Goal: Task Accomplishment & Management: Manage account settings

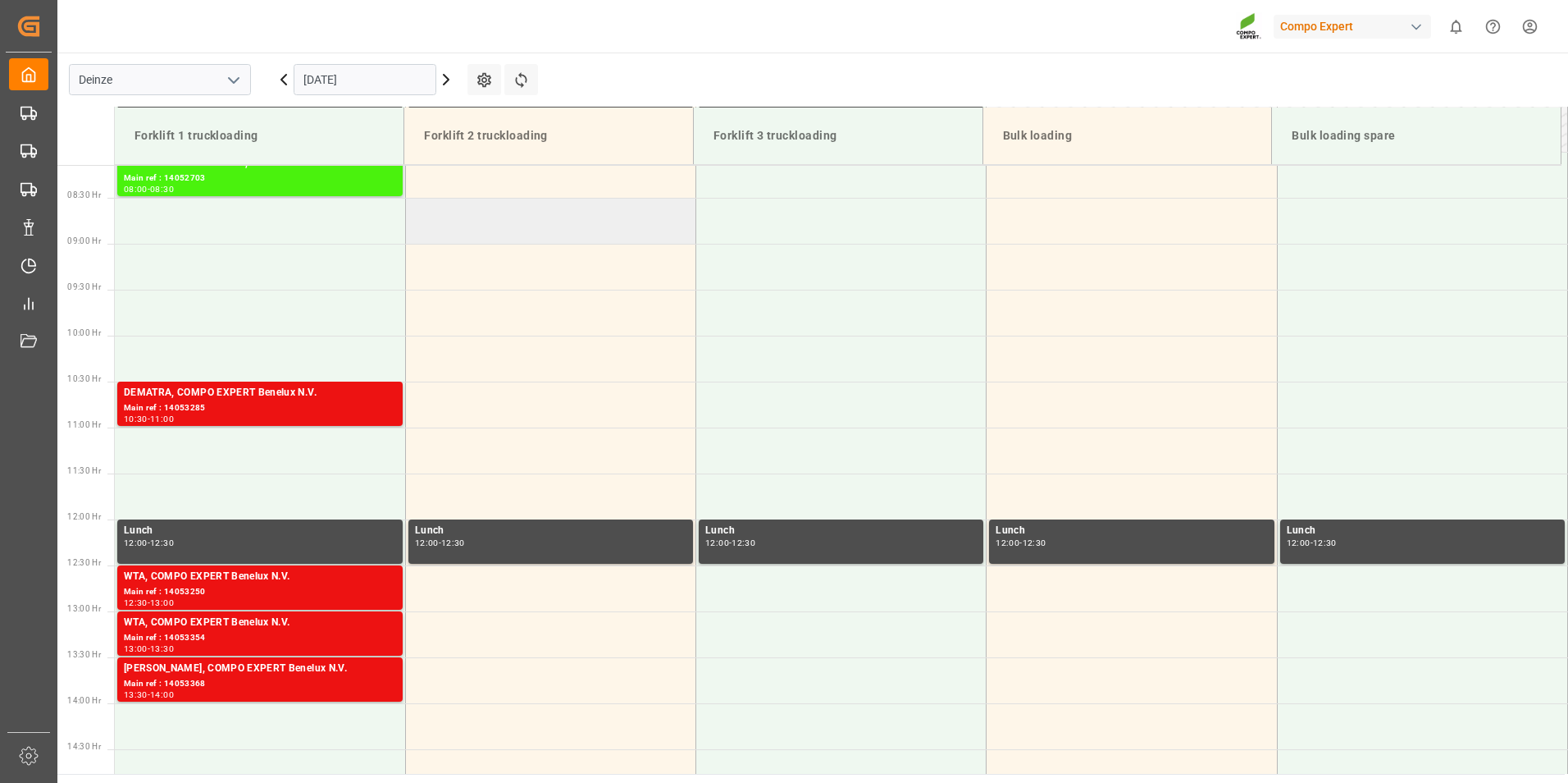
scroll to position [908, 0]
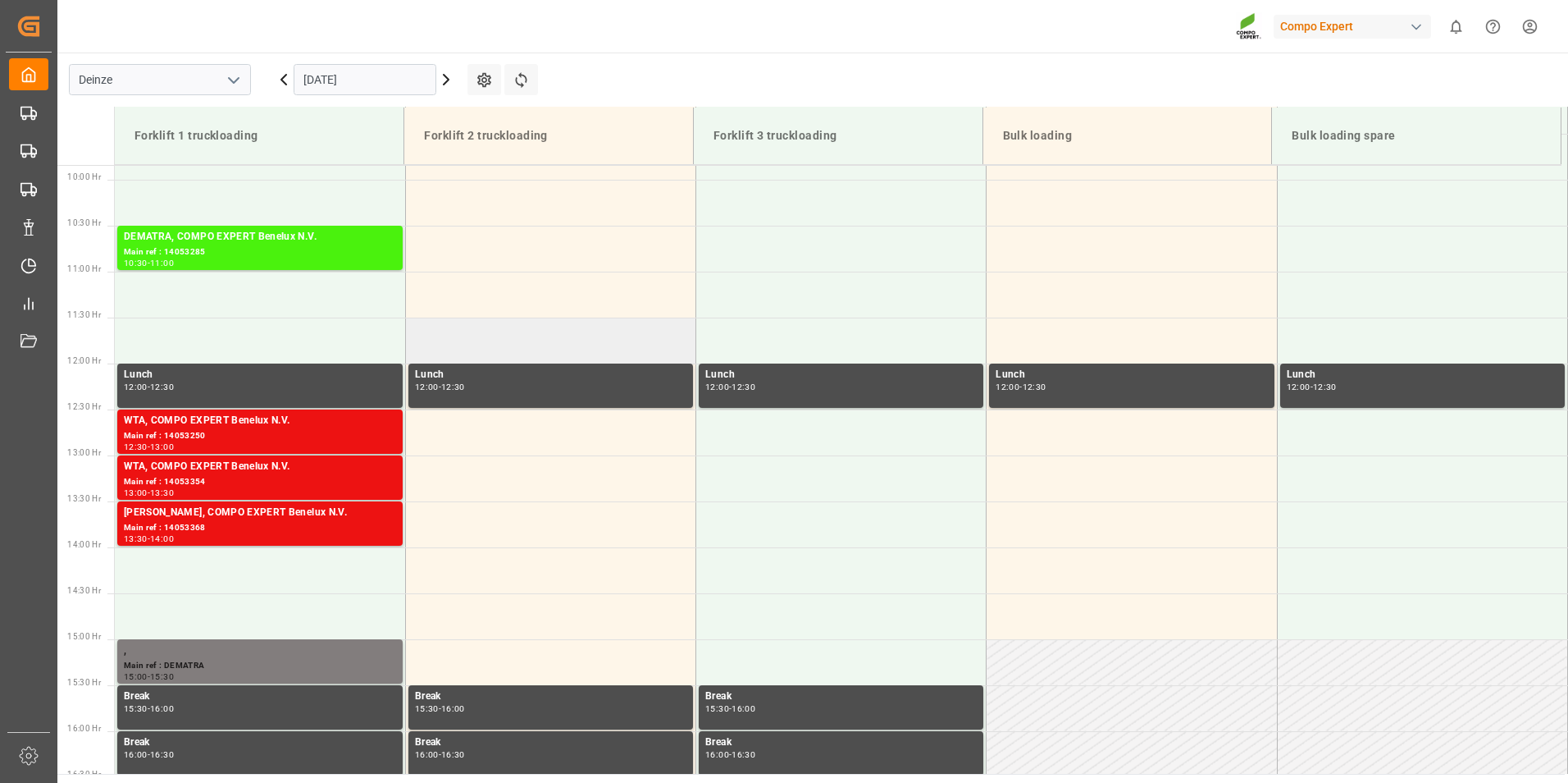
scroll to position [908, 0]
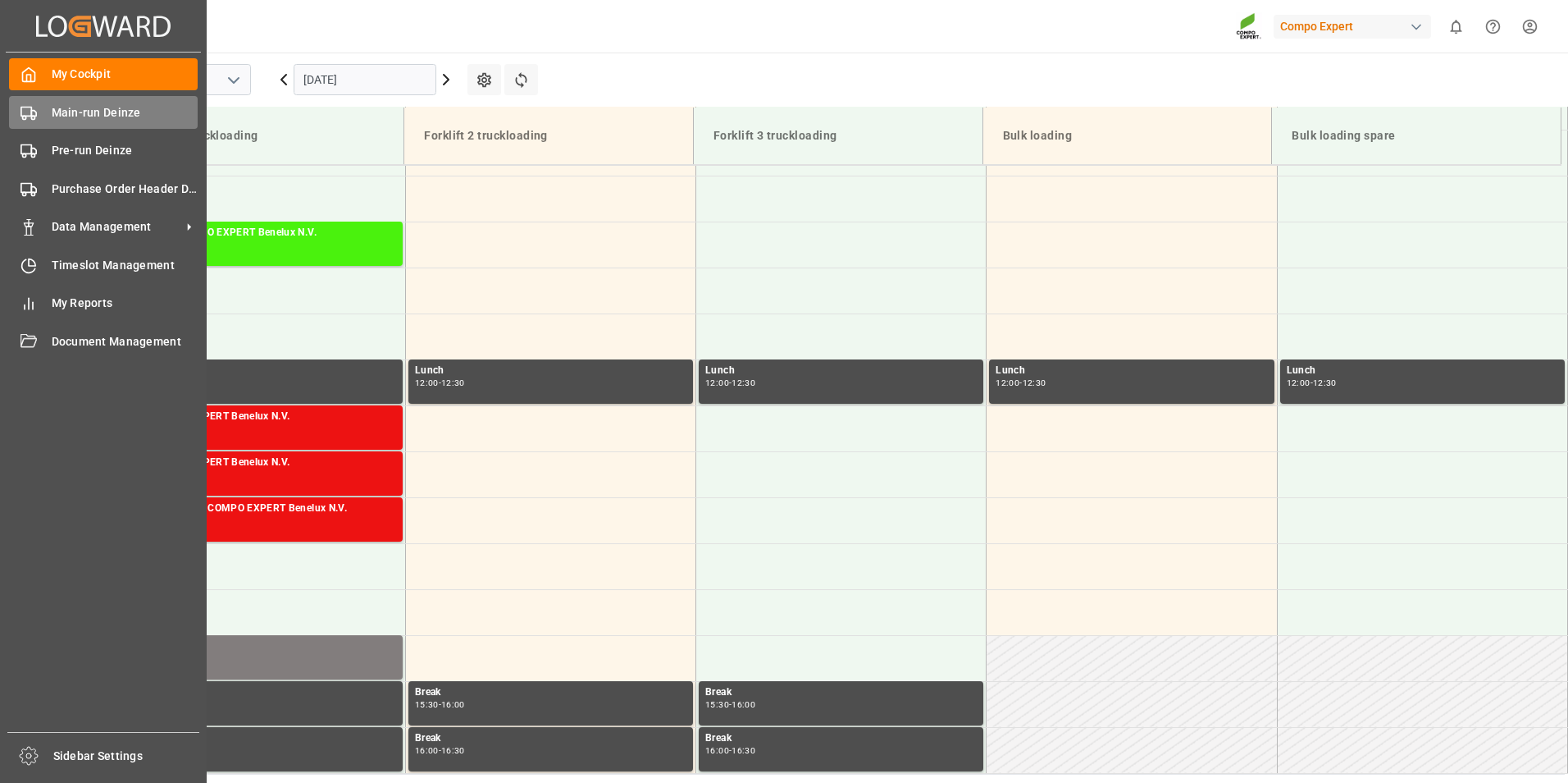
click at [24, 118] on icon at bounding box center [29, 113] width 17 height 17
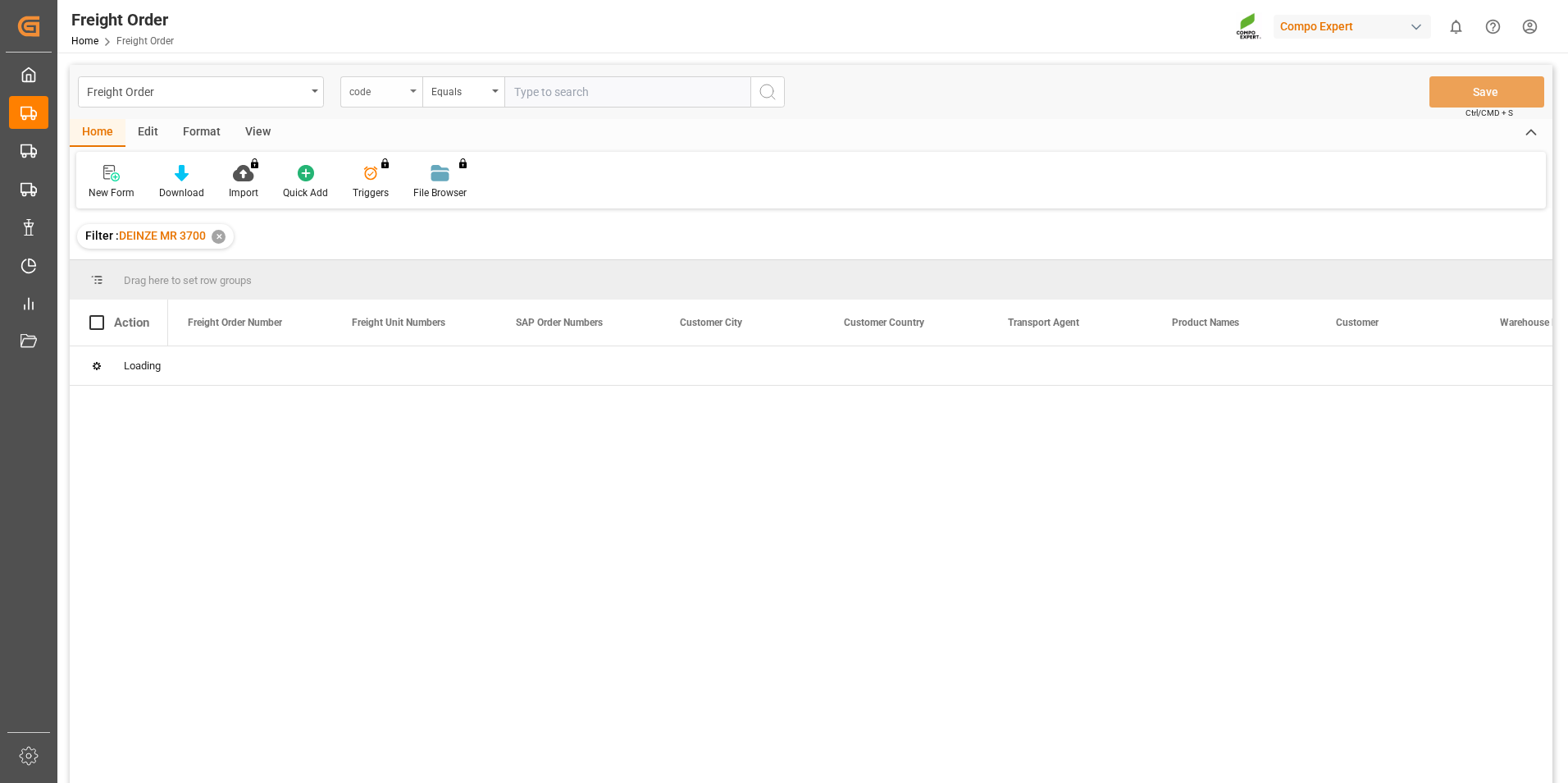
click at [414, 91] on icon "open menu" at bounding box center [414, 91] width 7 height 3
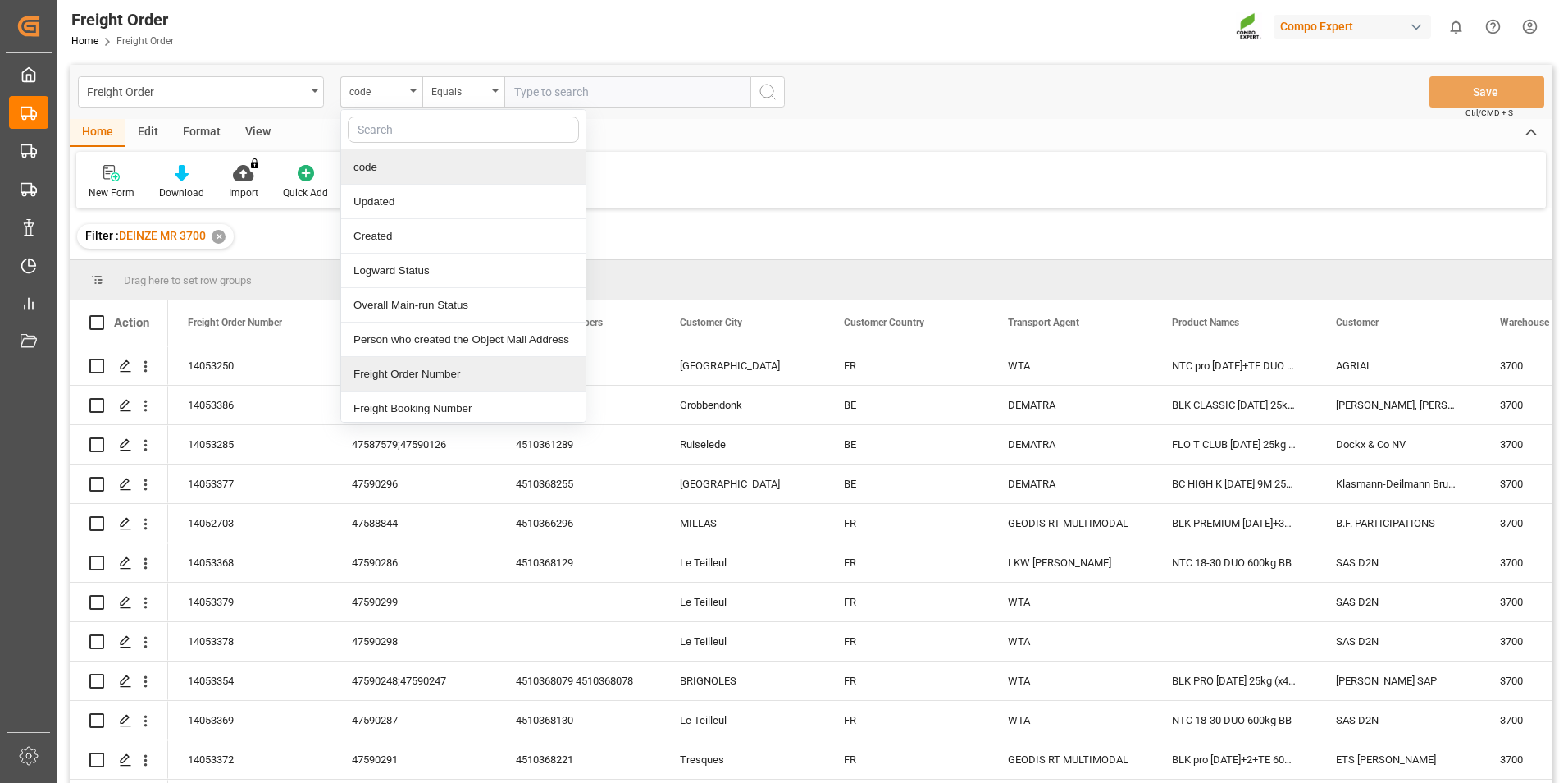
click at [392, 375] on div "Freight Order Number" at bounding box center [463, 375] width 245 height 35
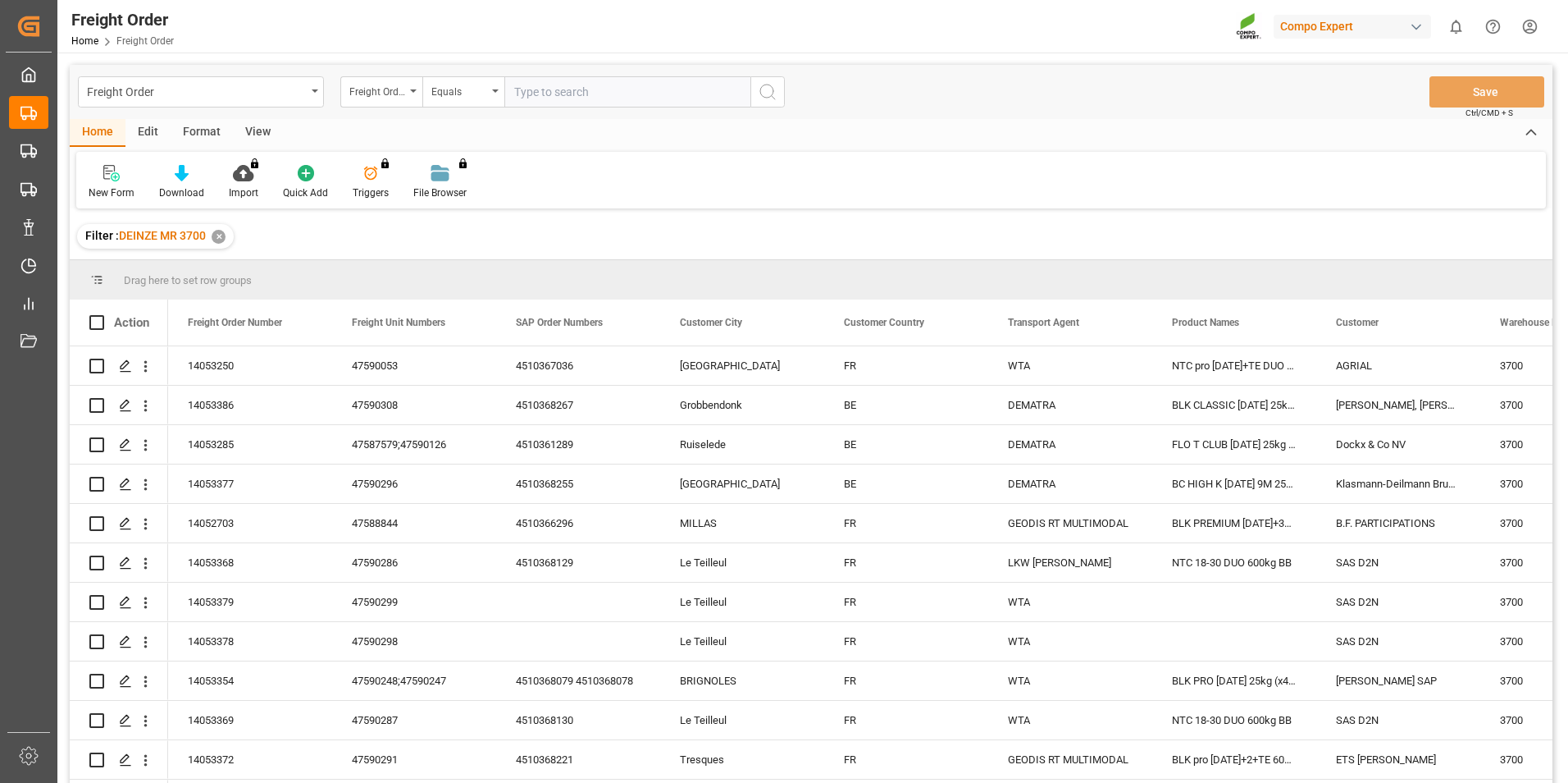
click at [530, 89] on input "text" at bounding box center [627, 92] width 246 height 31
type input "14053332"
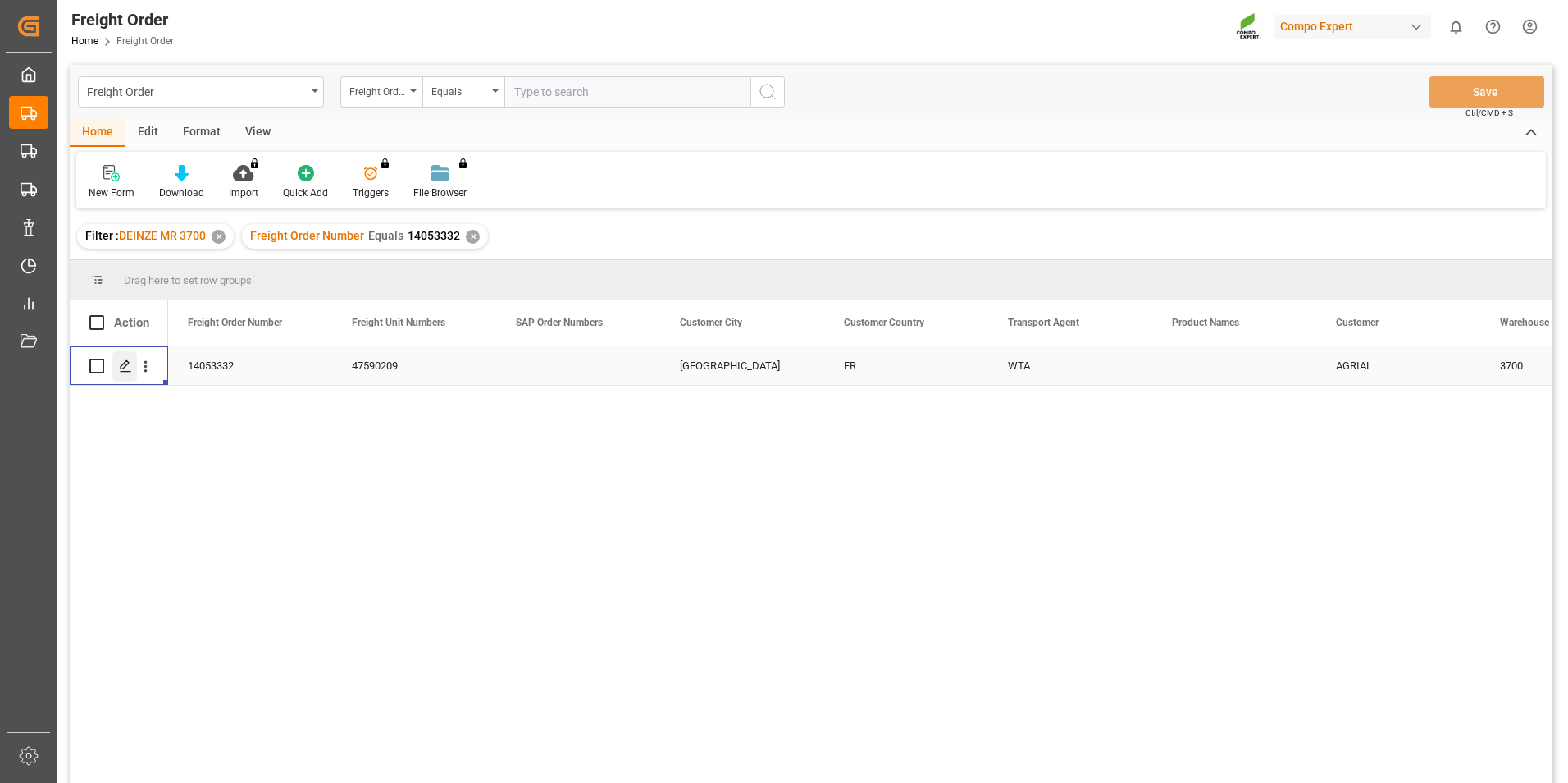
click at [125, 365] on icon "Press SPACE to select this row." at bounding box center [125, 366] width 13 height 13
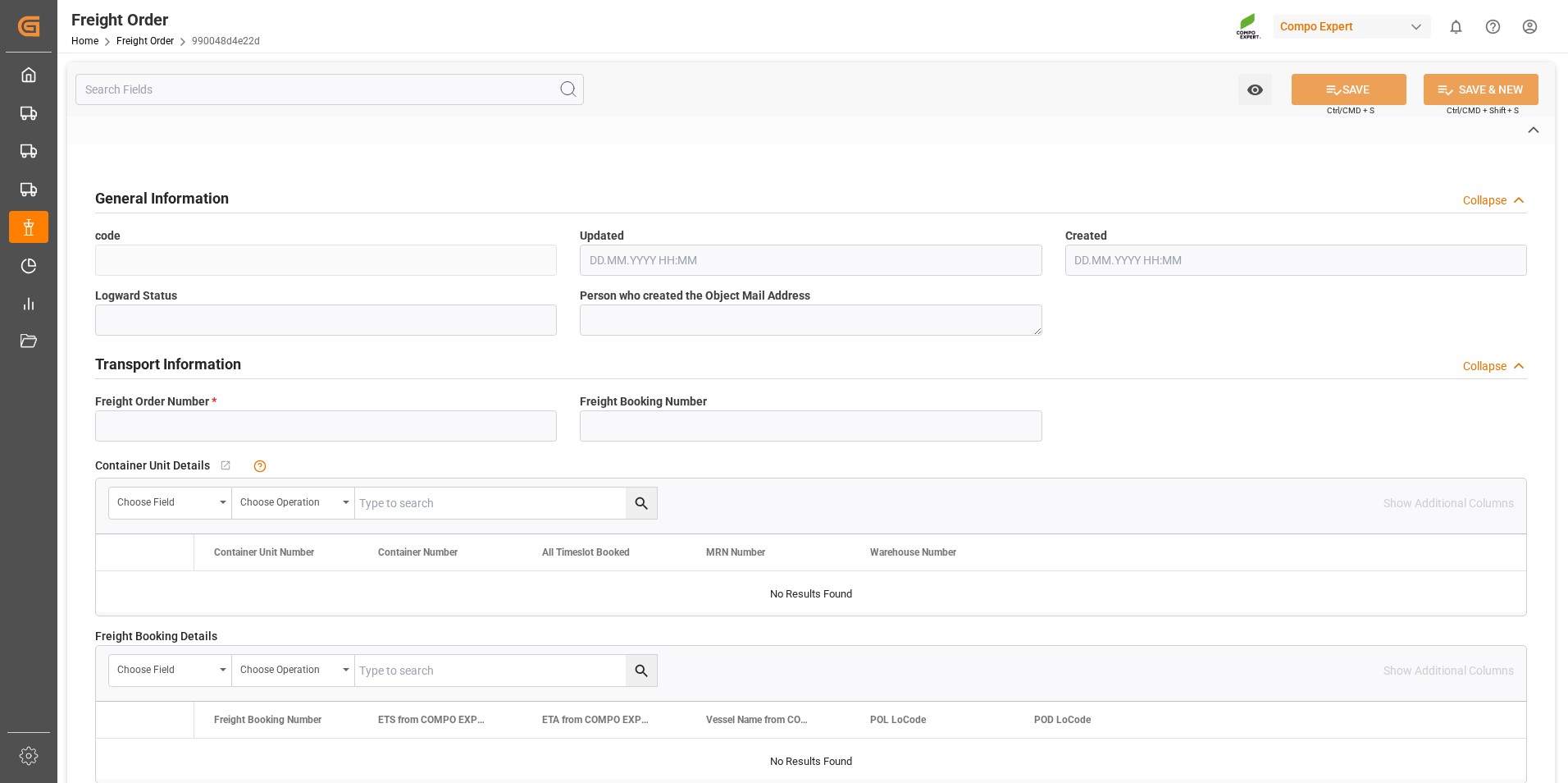
type input "14053332"
type textarea "30"
type textarea "3200"
type textarea "CB30"
type textarea "47590209"
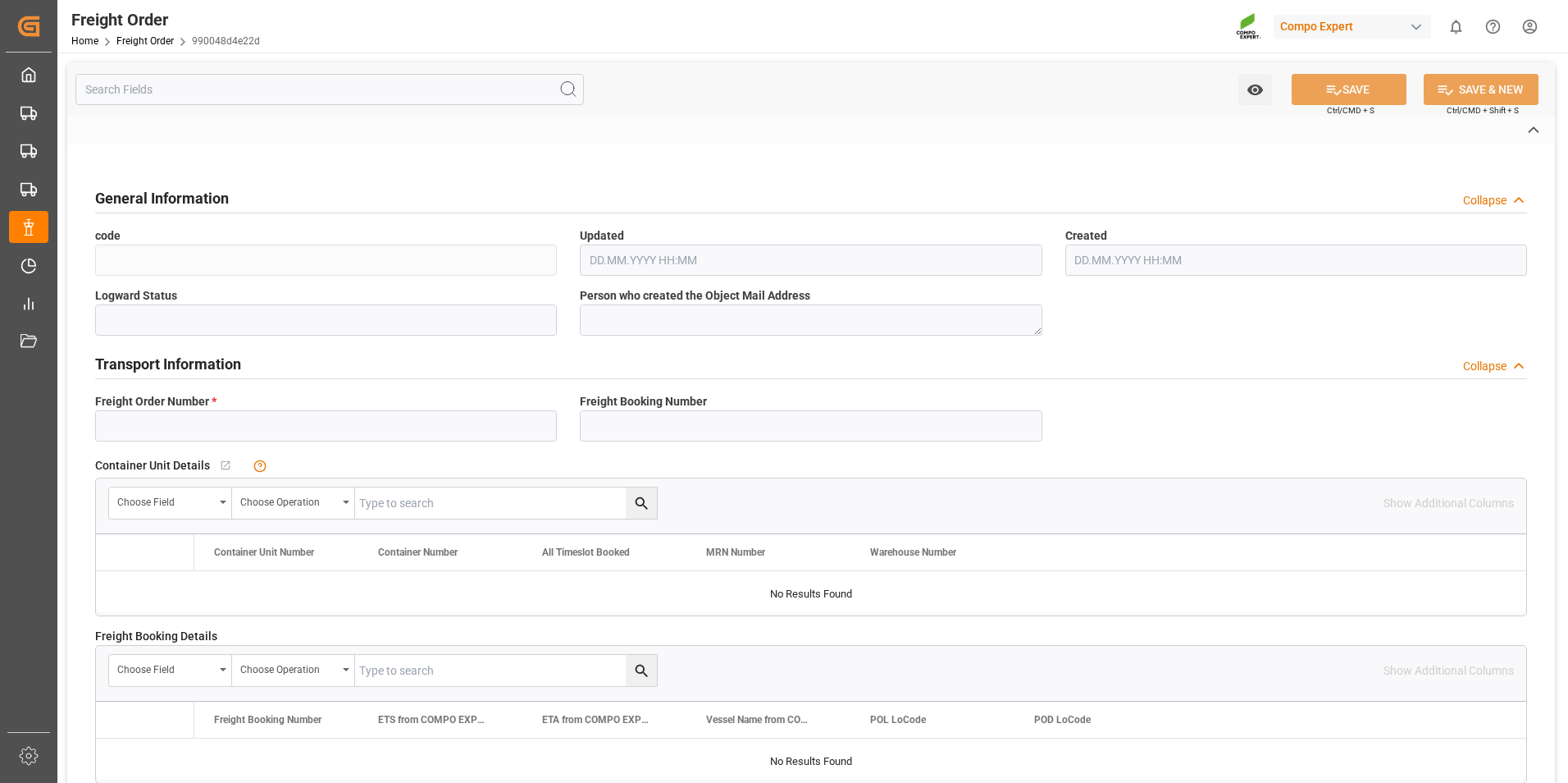
type textarea "CF03"
type textarea "Z3"
type input "4"
type textarea "FR"
type textarea "CPT"
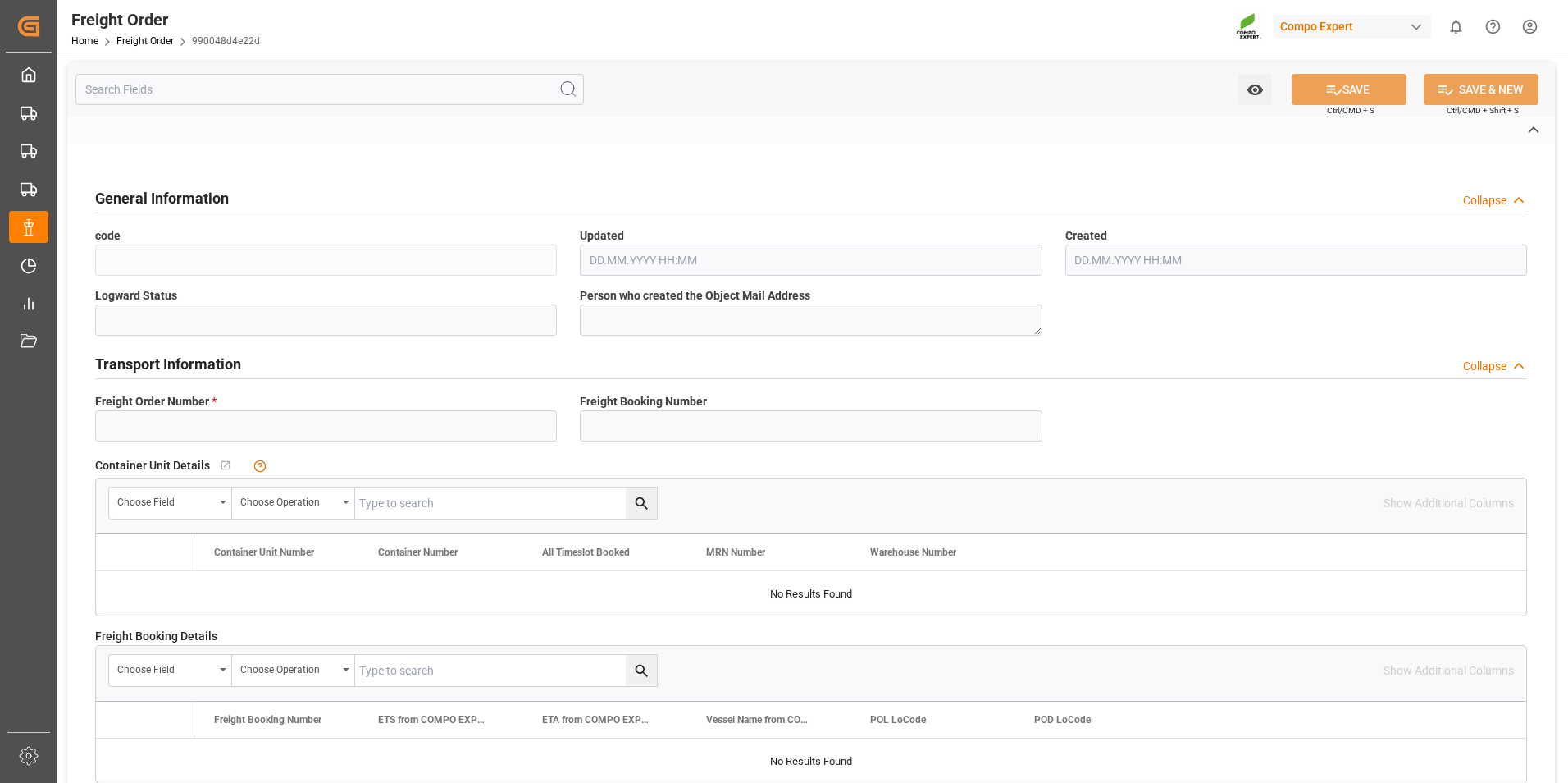
type textarea "COMPO EXPERT Benelux NV"
type input "3700"
type input "Logistics Service Provider"
type input "Yes"
type input "42"
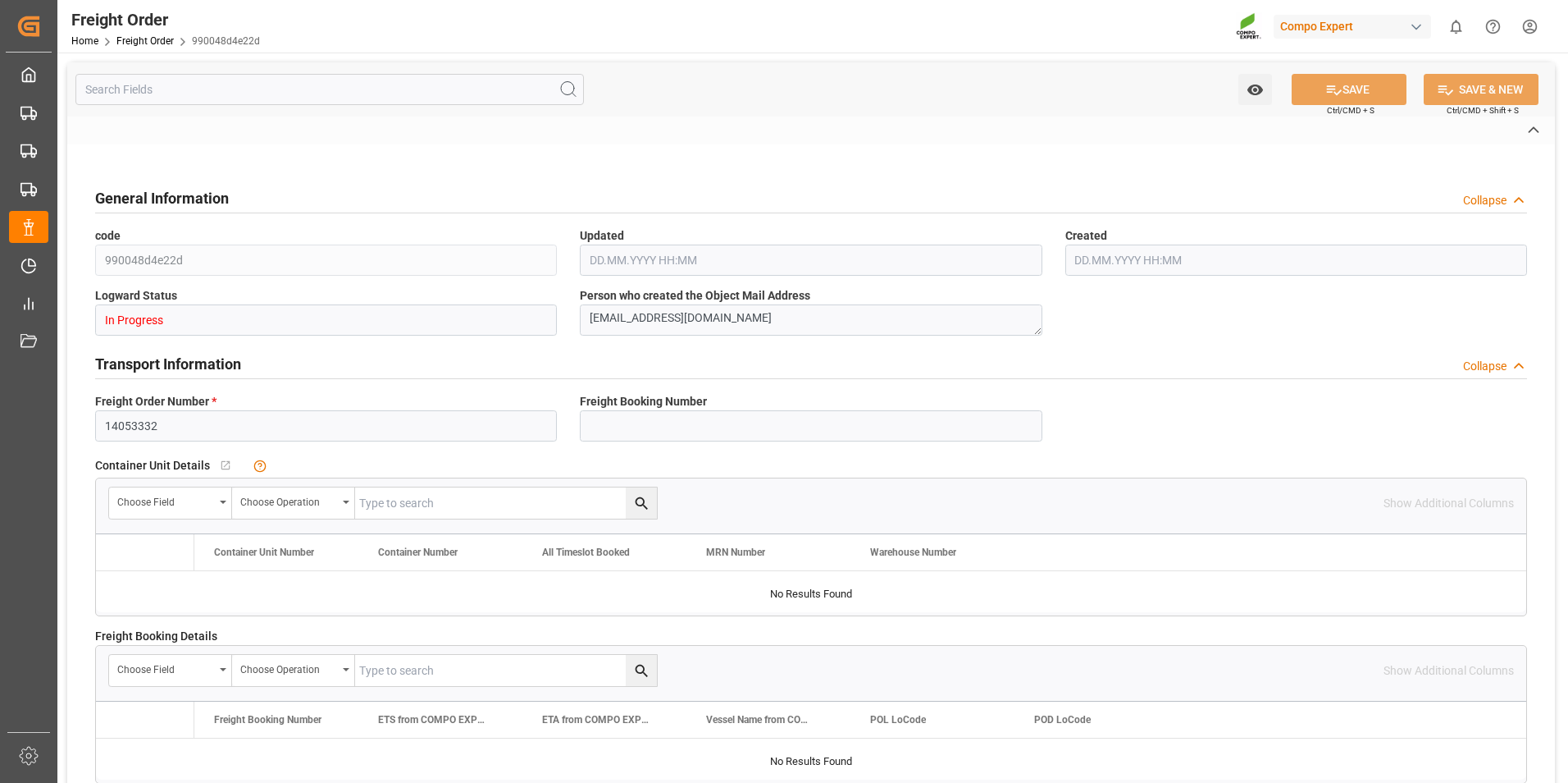
type input "0"
type input "25.09.2025 00:00"
type input "03.10.2025 08:03"
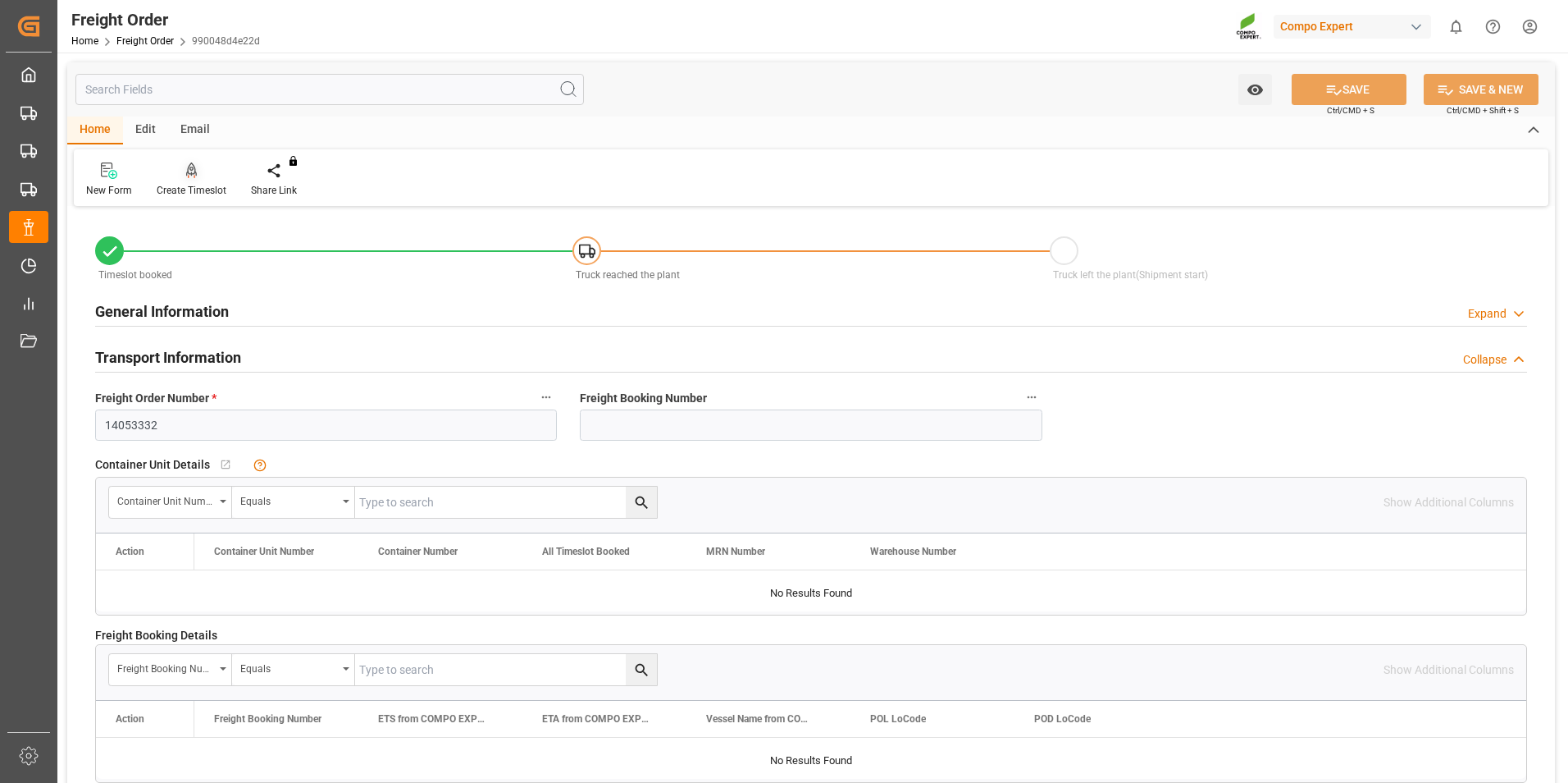
click at [192, 167] on icon at bounding box center [192, 170] width 11 height 17
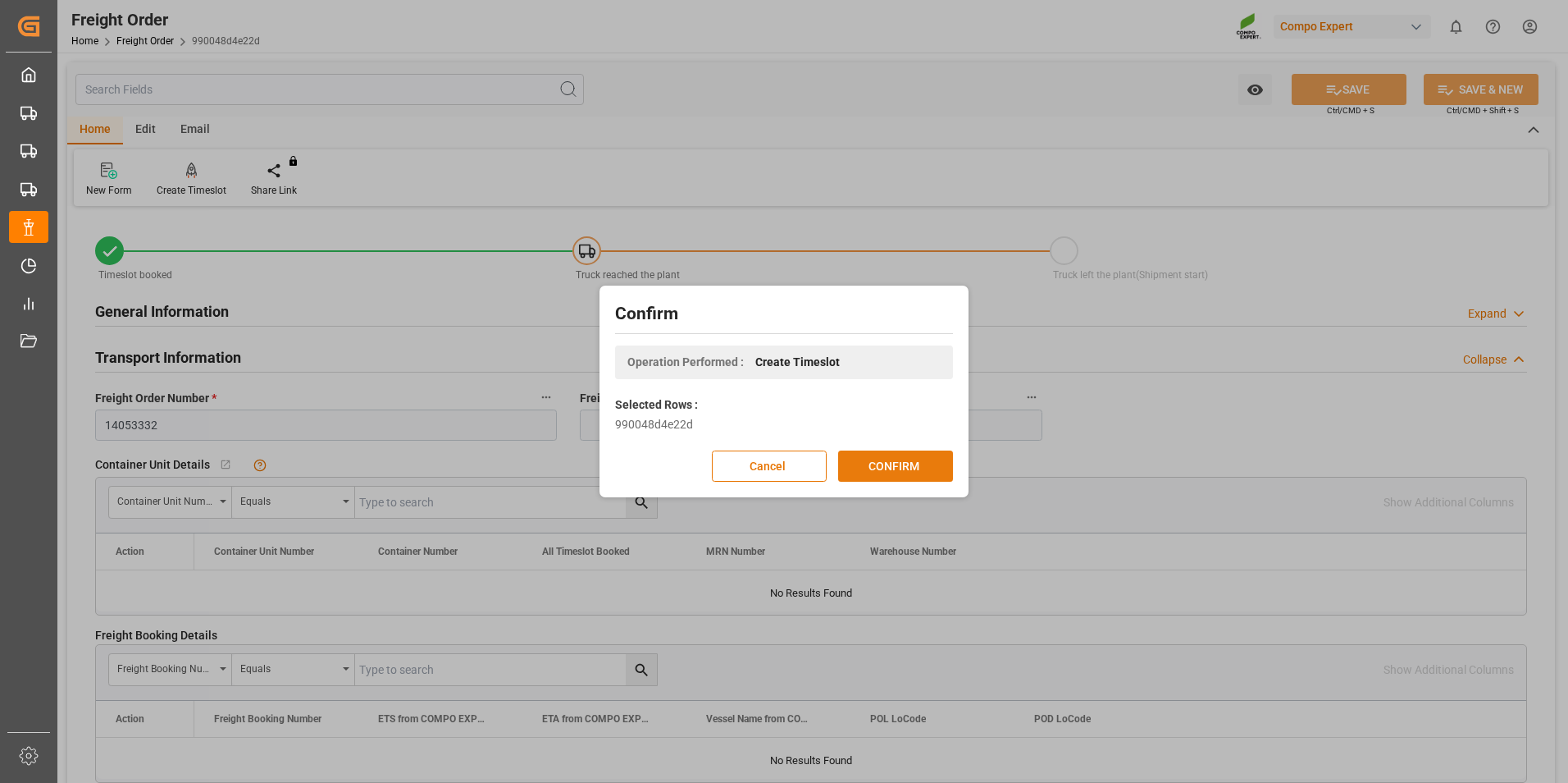
click at [902, 467] on button "CONFIRM" at bounding box center [896, 466] width 115 height 31
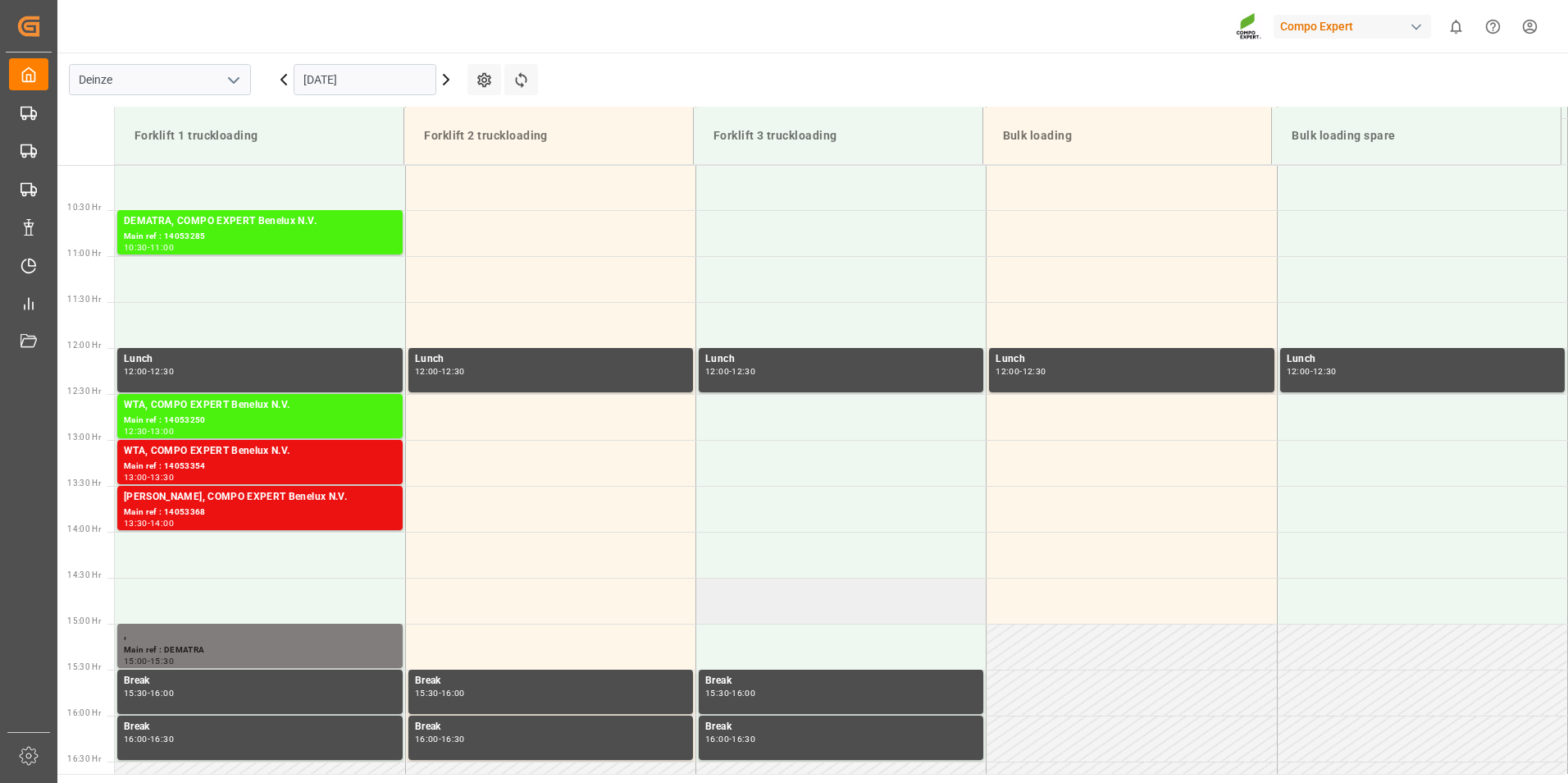
scroll to position [1000, 0]
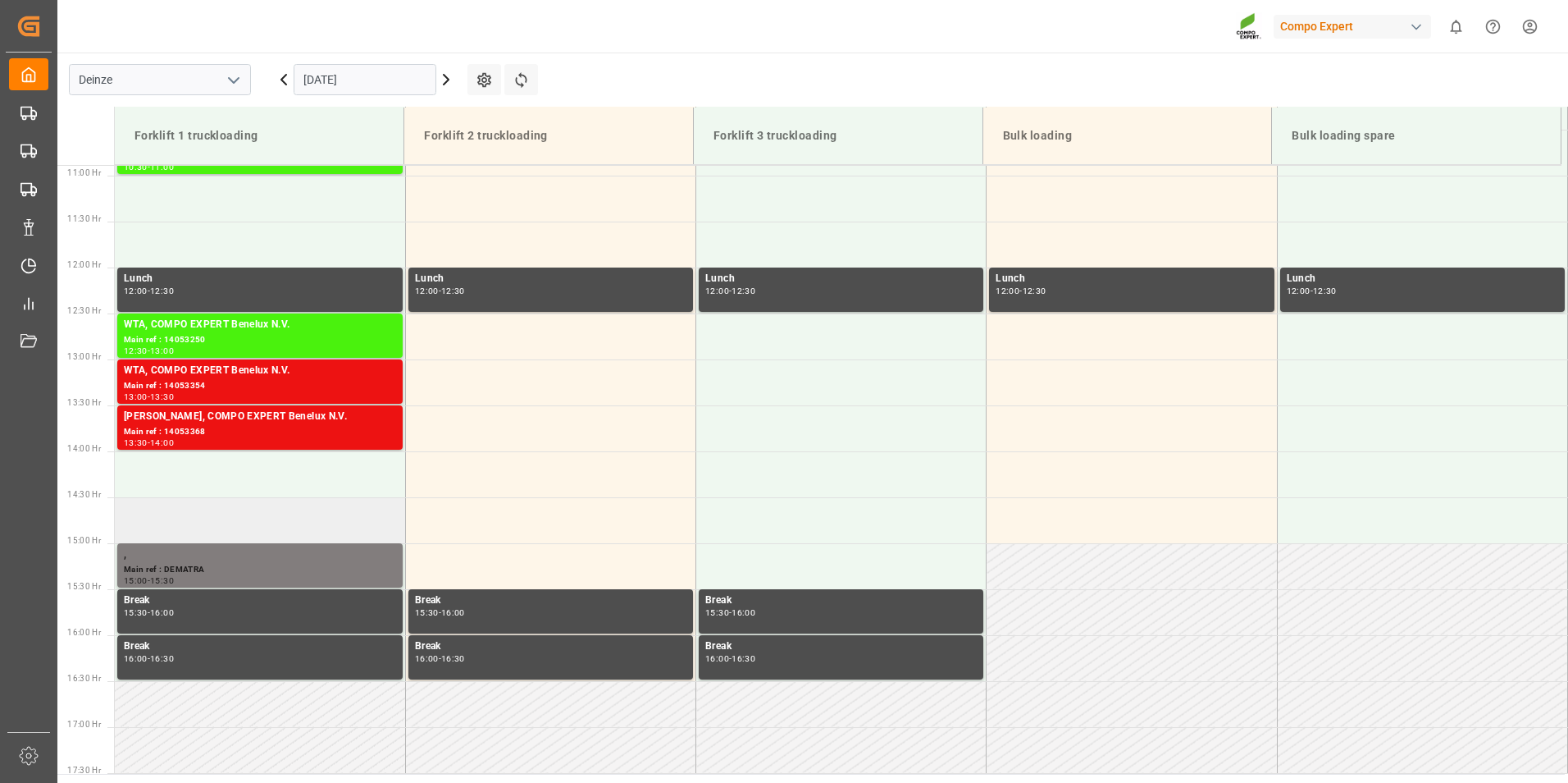
click at [188, 523] on td at bounding box center [259, 520] width 290 height 46
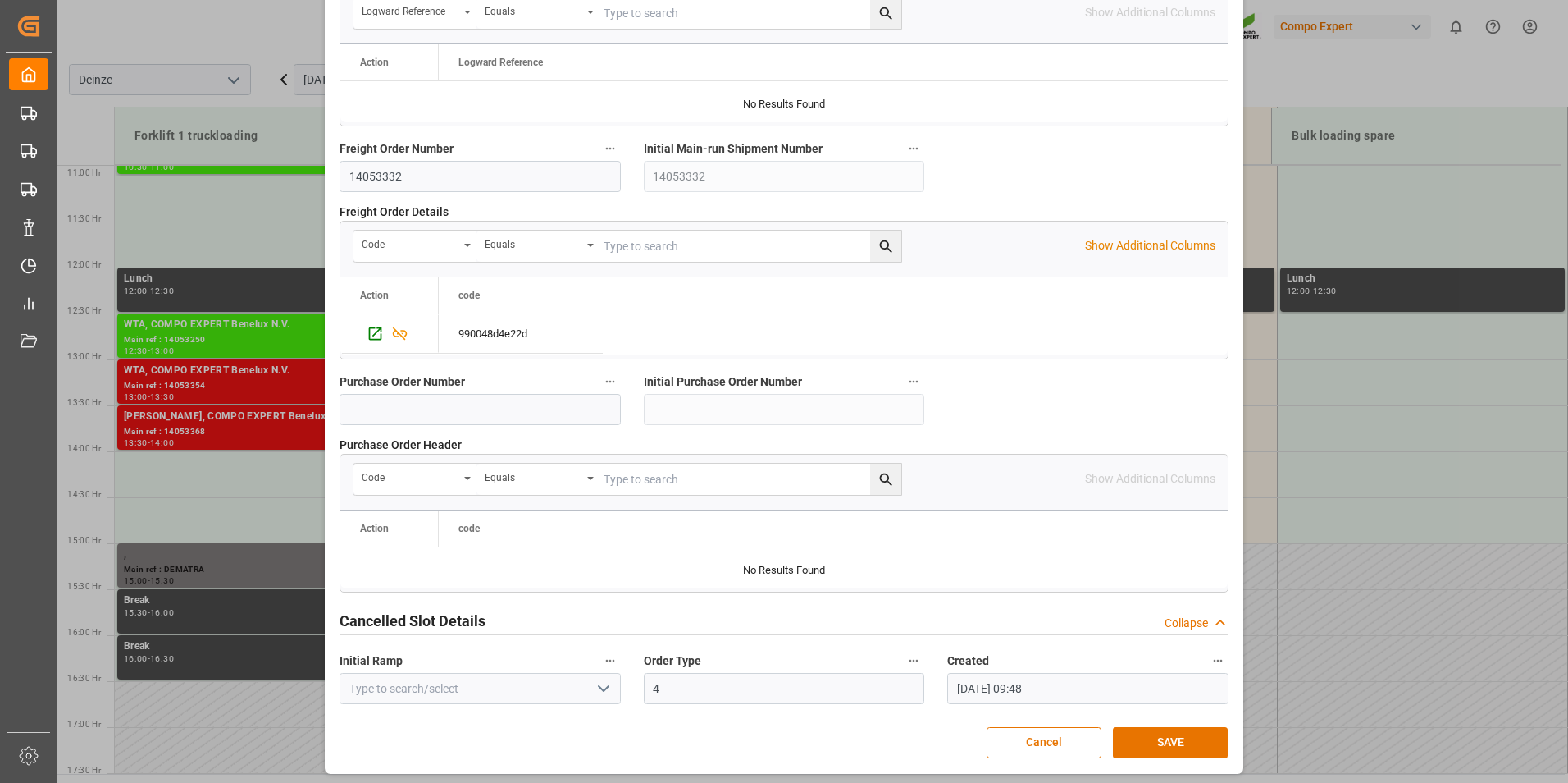
scroll to position [1494, 0]
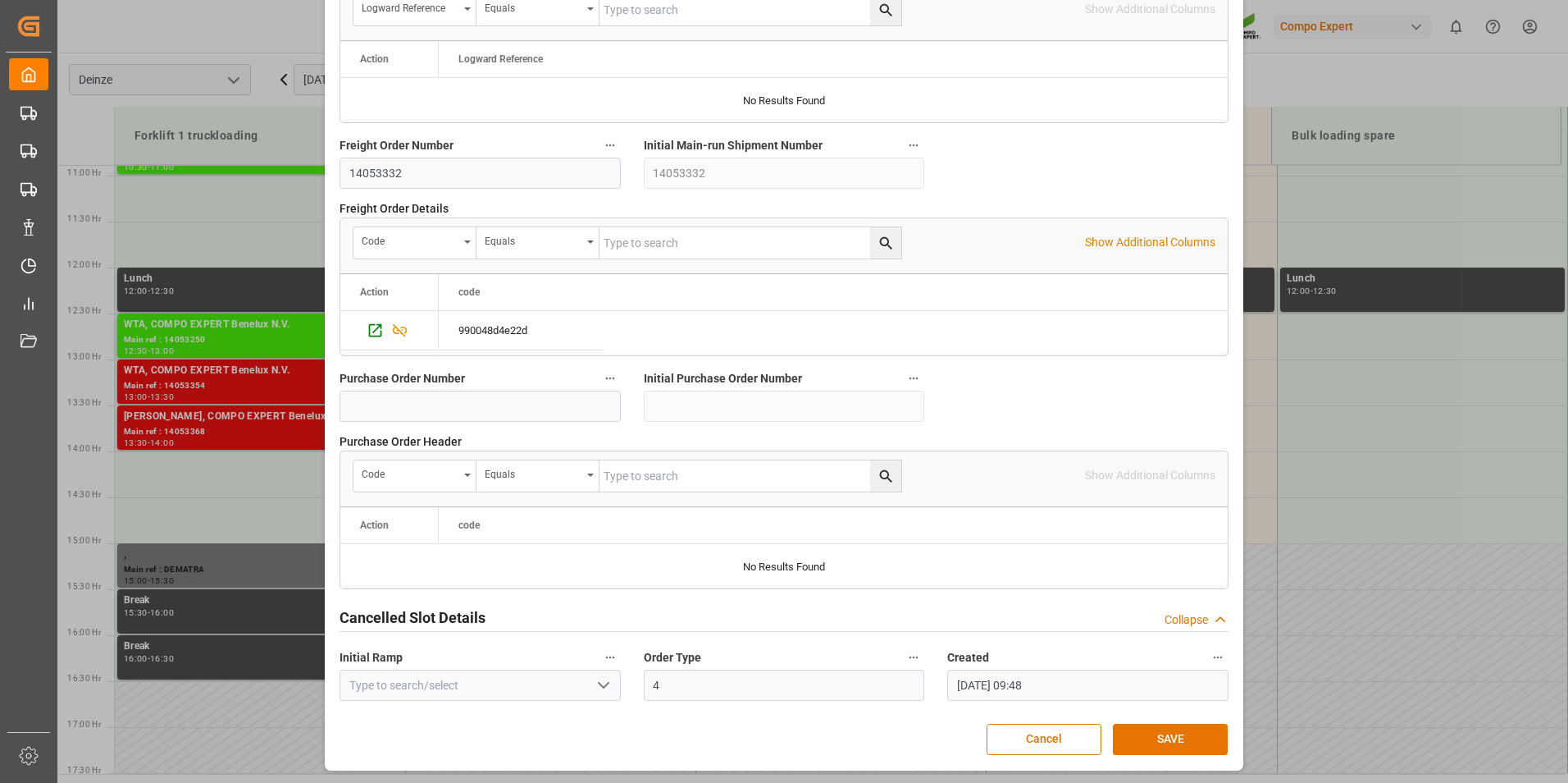
click at [1134, 729] on button "SAVE" at bounding box center [1170, 739] width 115 height 31
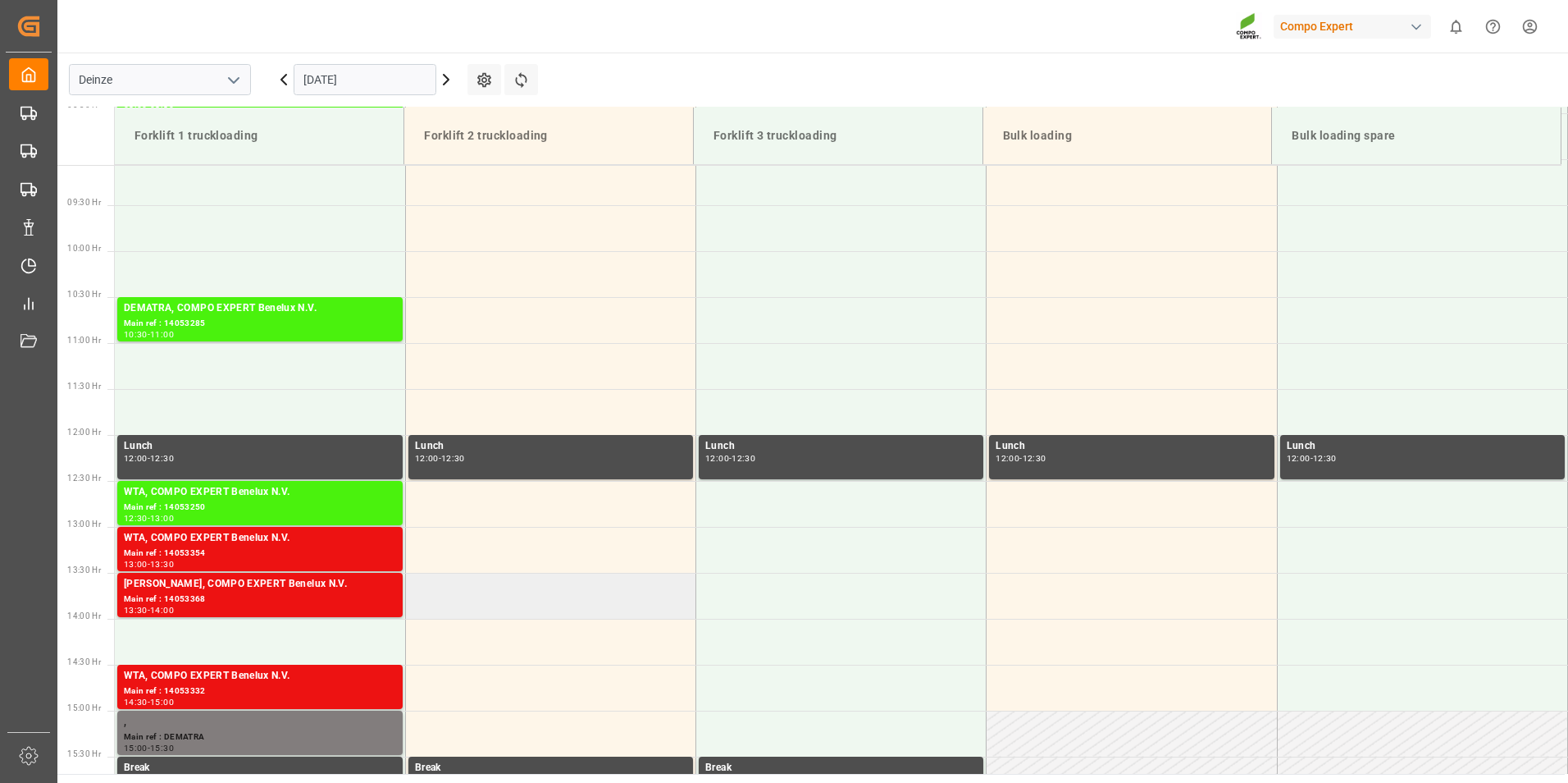
scroll to position [938, 0]
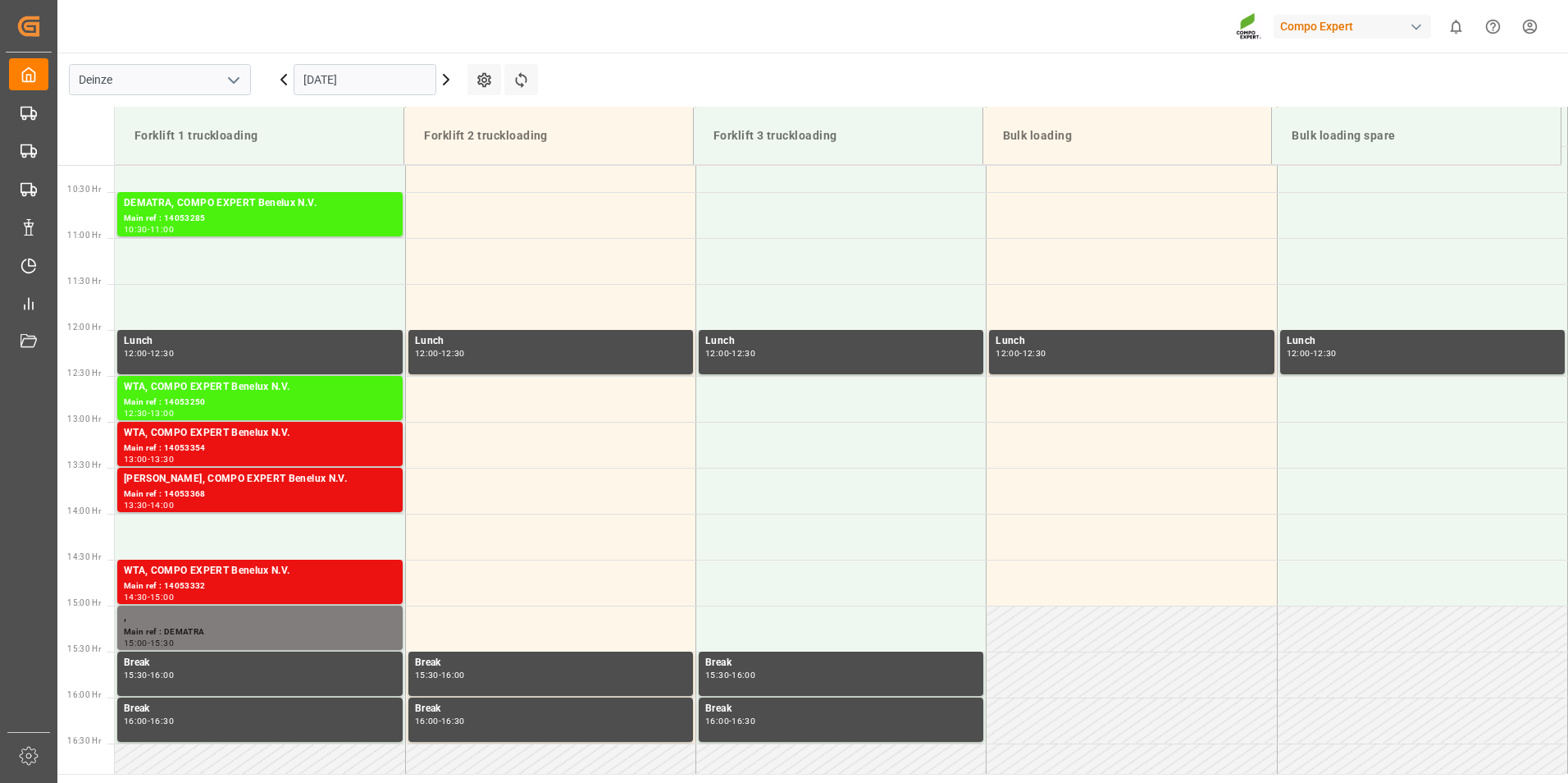
click at [383, 79] on input "[DATE]" at bounding box center [365, 79] width 143 height 31
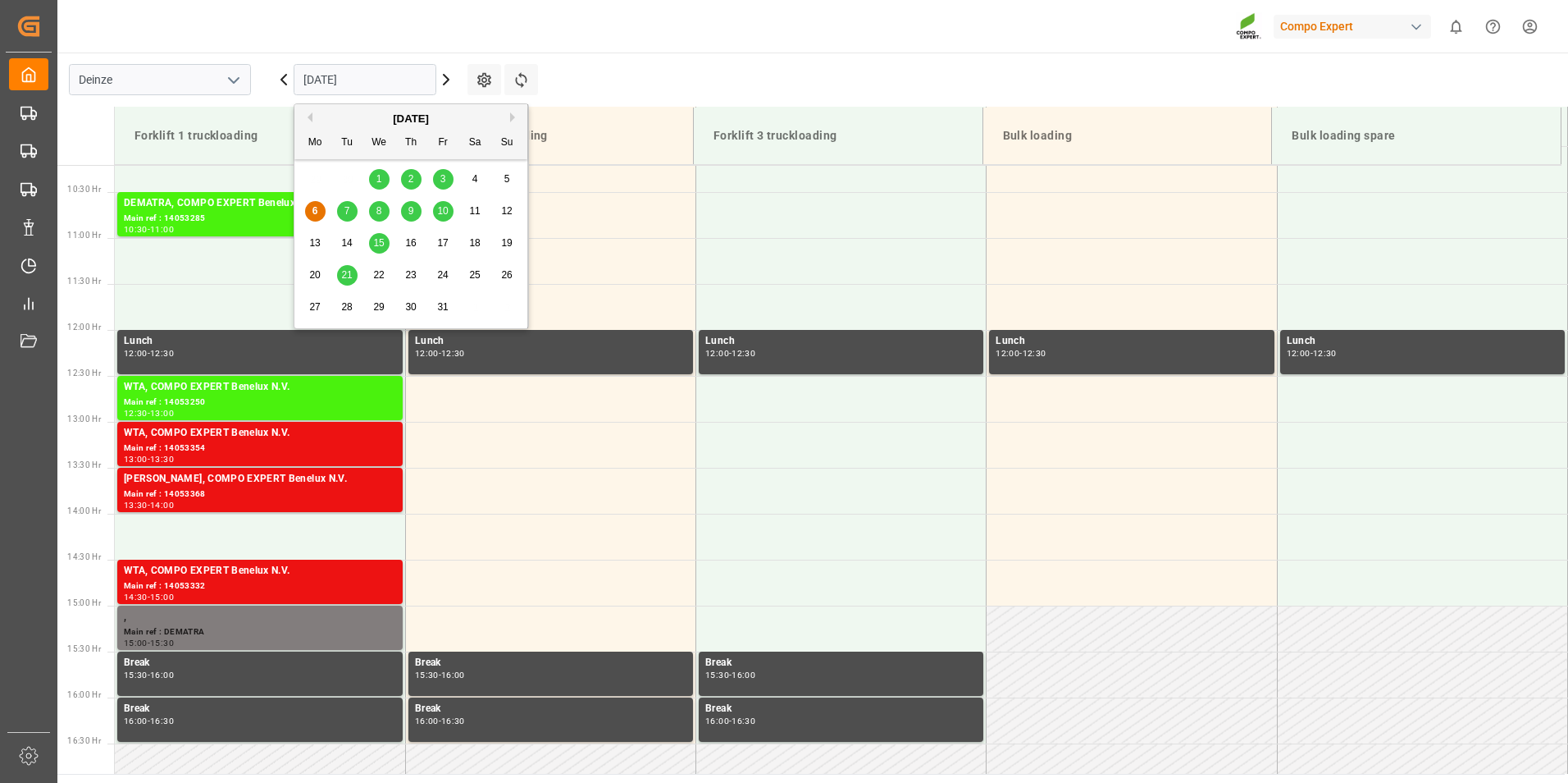
click at [347, 212] on span "7" at bounding box center [347, 210] width 6 height 11
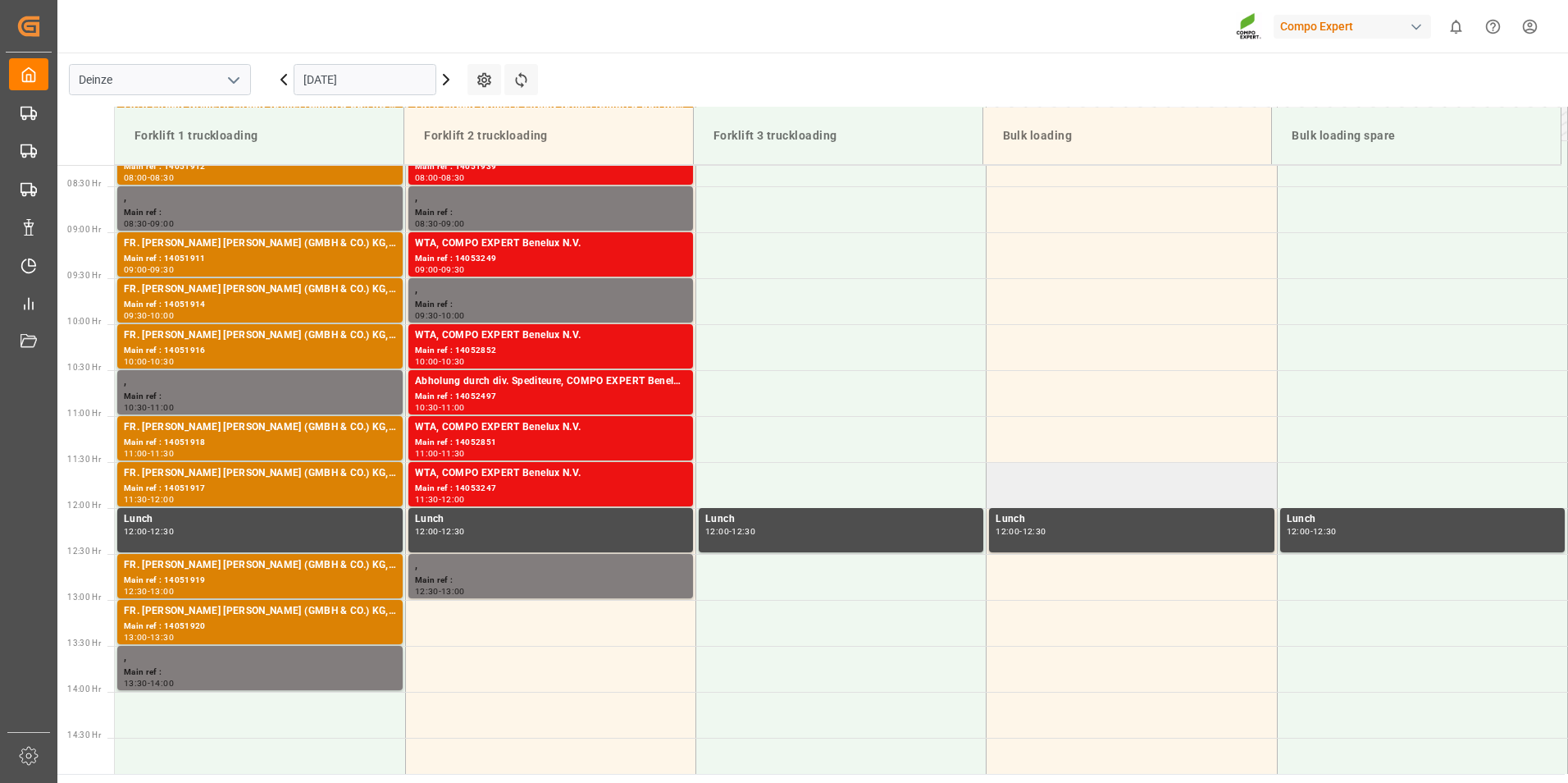
scroll to position [754, 0]
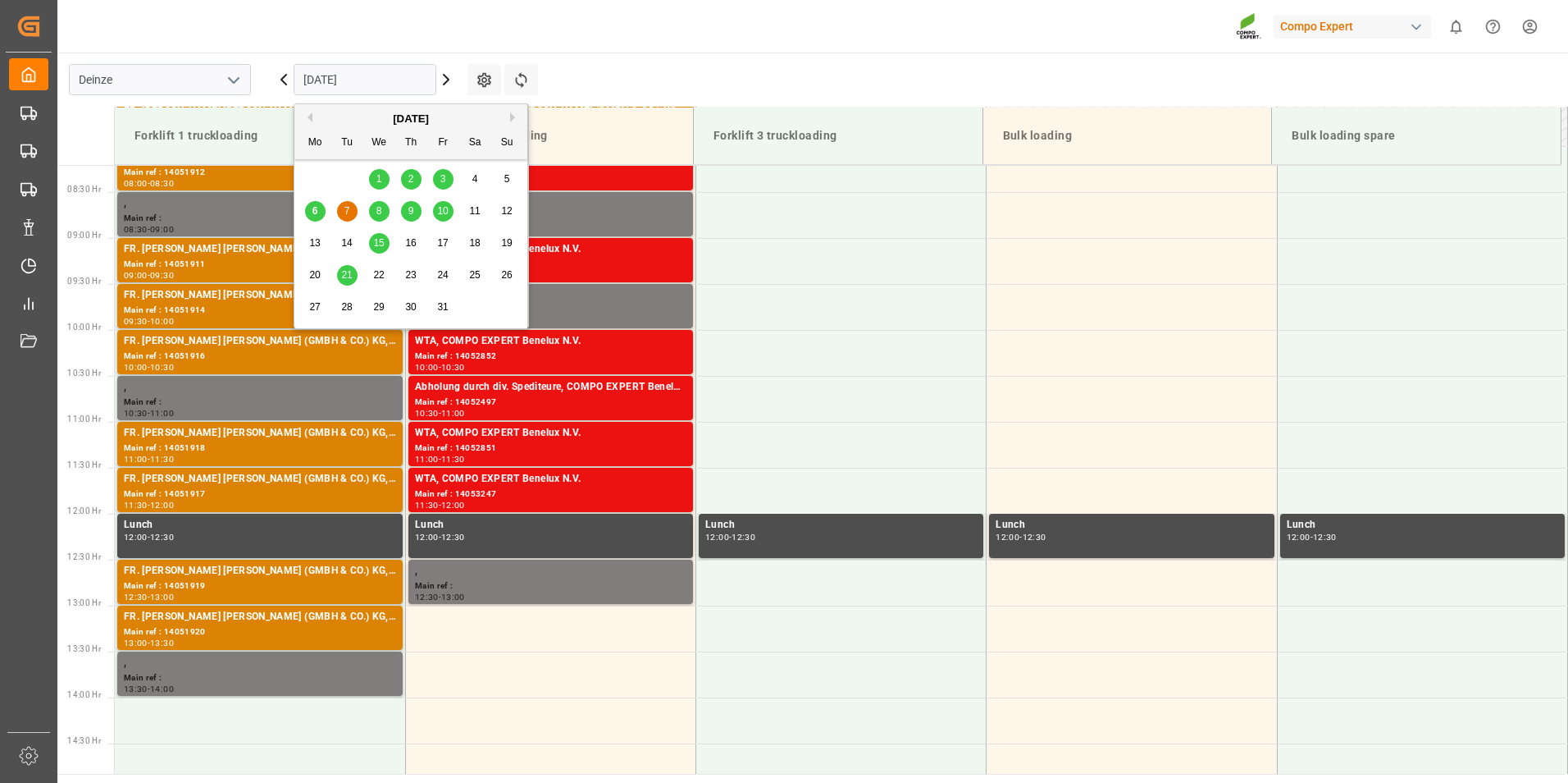
click at [404, 86] on input "[DATE]" at bounding box center [365, 79] width 143 height 31
click at [313, 217] on span "6" at bounding box center [315, 210] width 6 height 11
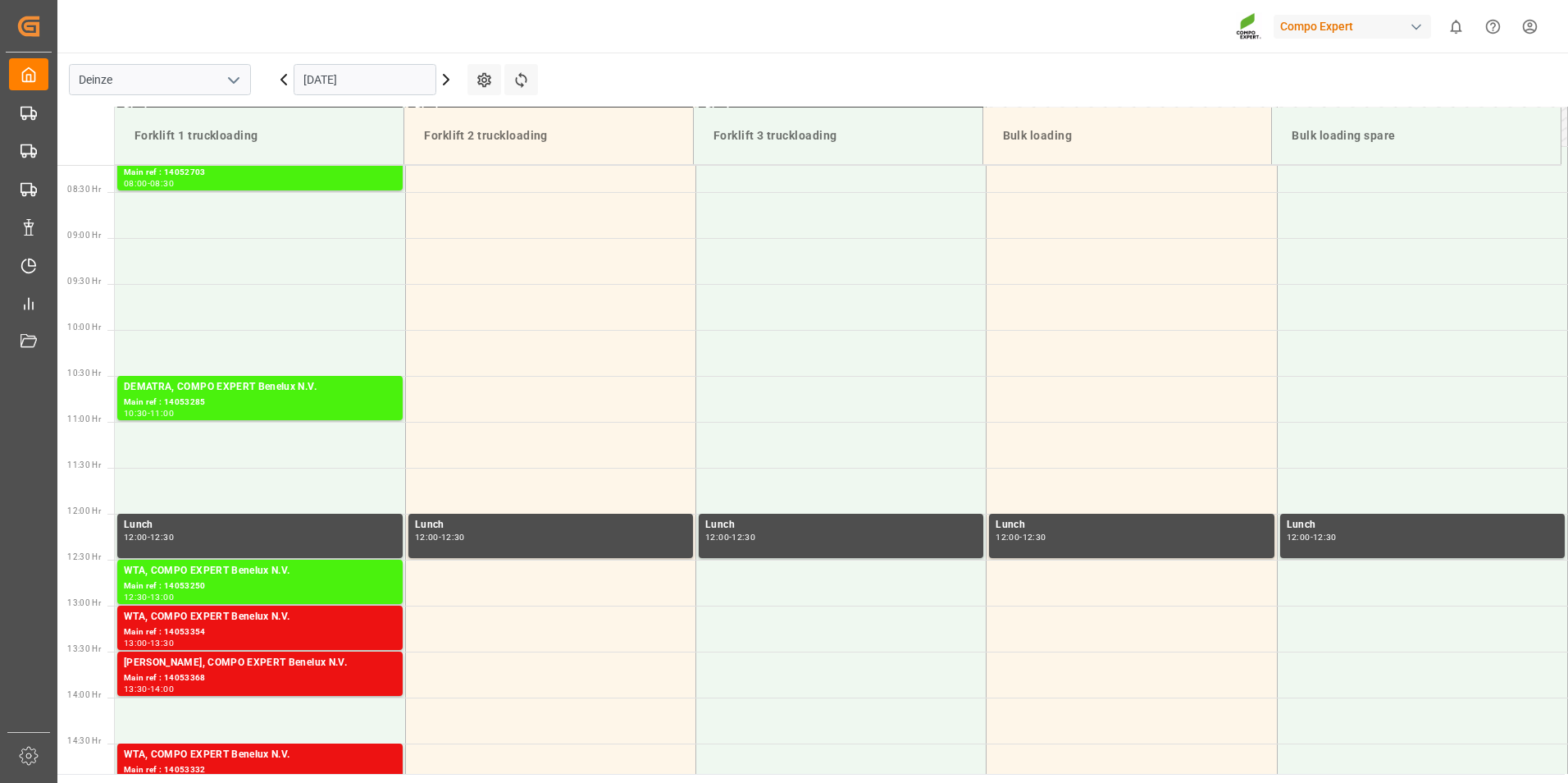
drag, startPoint x: 1560, startPoint y: 402, endPoint x: 1561, endPoint y: 416, distance: 14.0
click at [1561, 416] on div "Forklift 1 truckloading Forklift 2 truckloading Forklift 3 truckloading Bulk lo…" at bounding box center [812, 440] width 1511 height 667
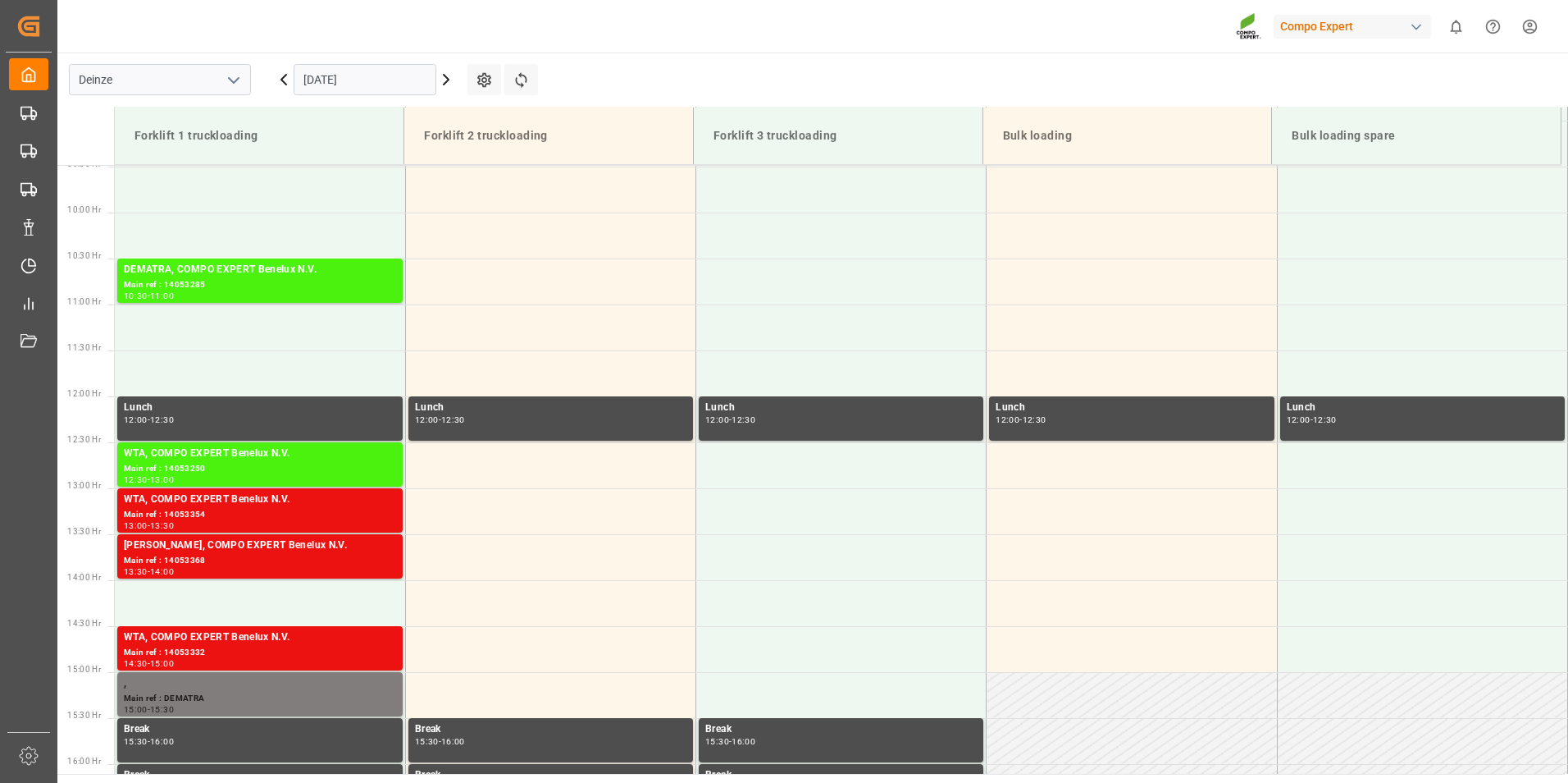
scroll to position [874, 0]
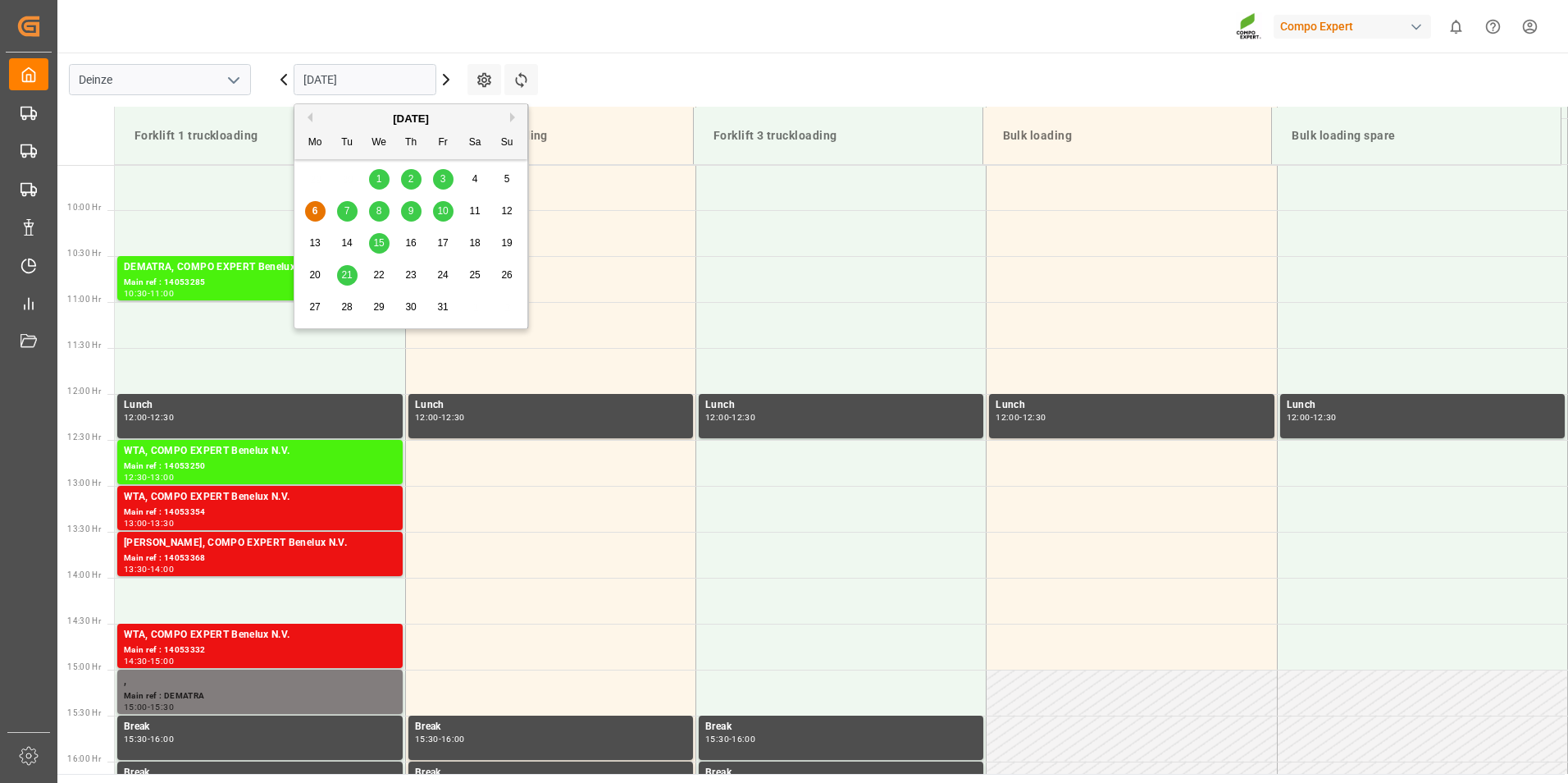
click at [406, 78] on input "[DATE]" at bounding box center [365, 79] width 143 height 31
click at [350, 210] on div "7" at bounding box center [347, 212] width 21 height 20
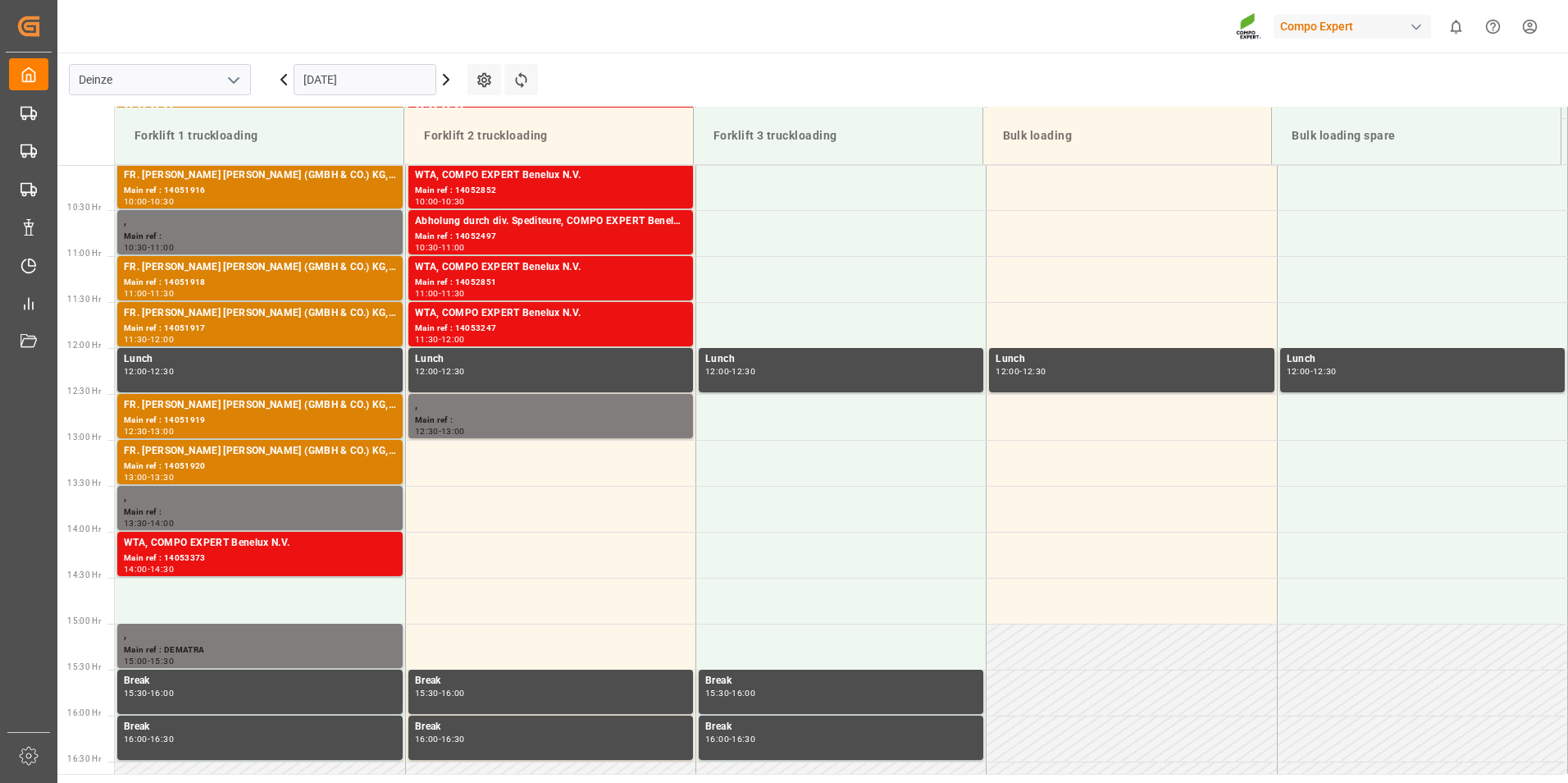
scroll to position [1000, 0]
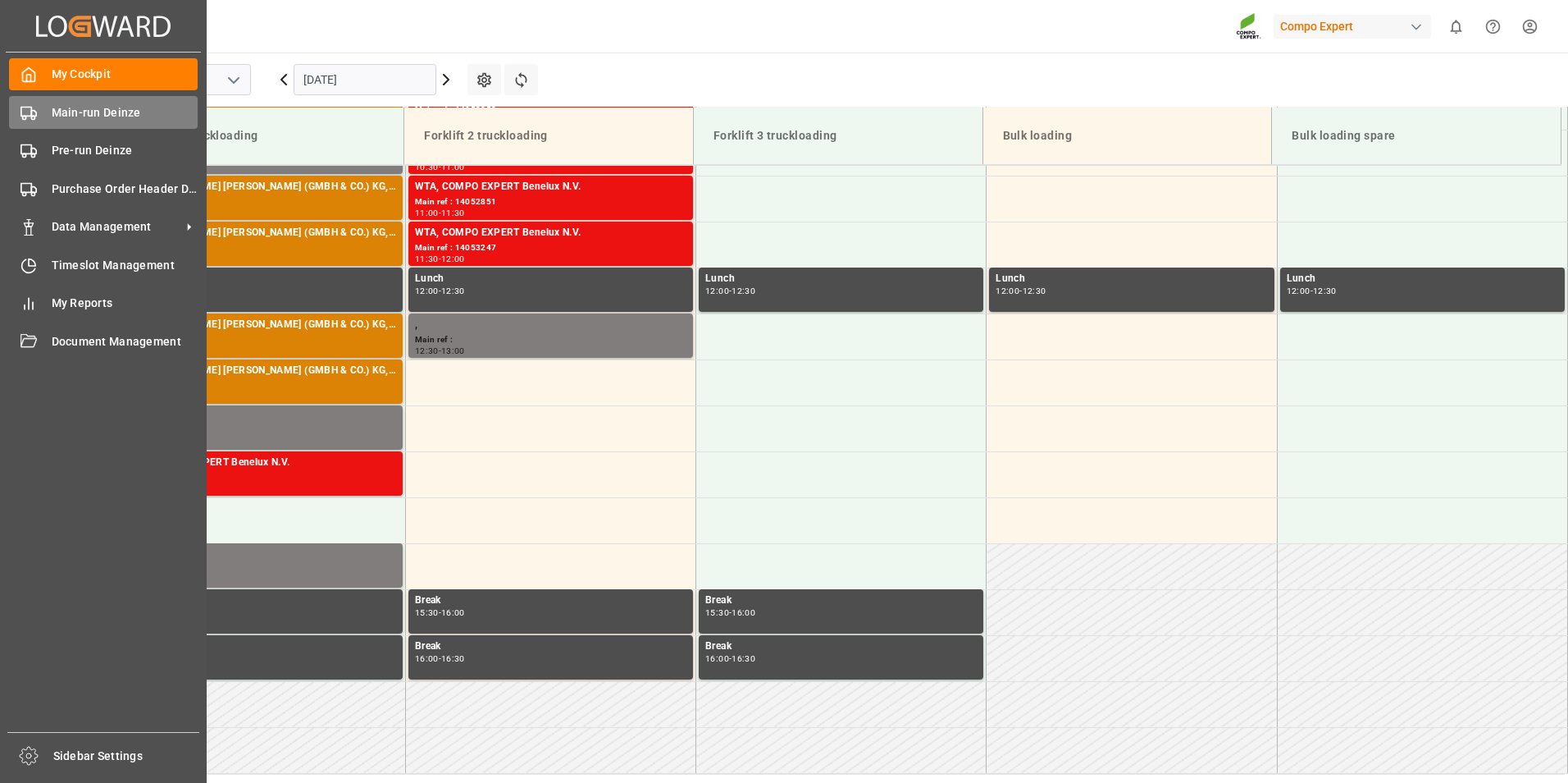
click at [26, 111] on icon at bounding box center [29, 113] width 17 height 17
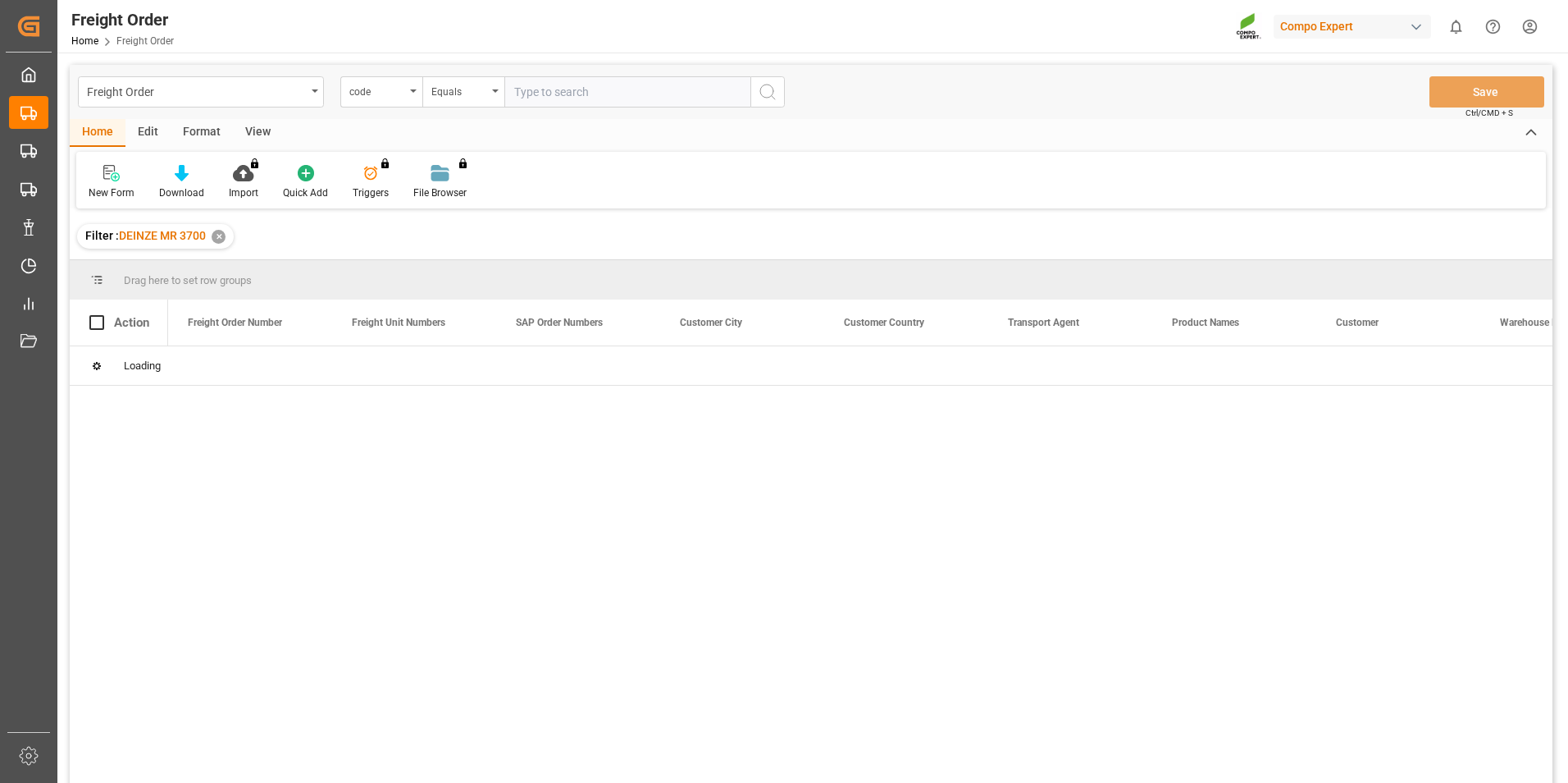
click at [413, 91] on icon "open menu" at bounding box center [414, 91] width 7 height 3
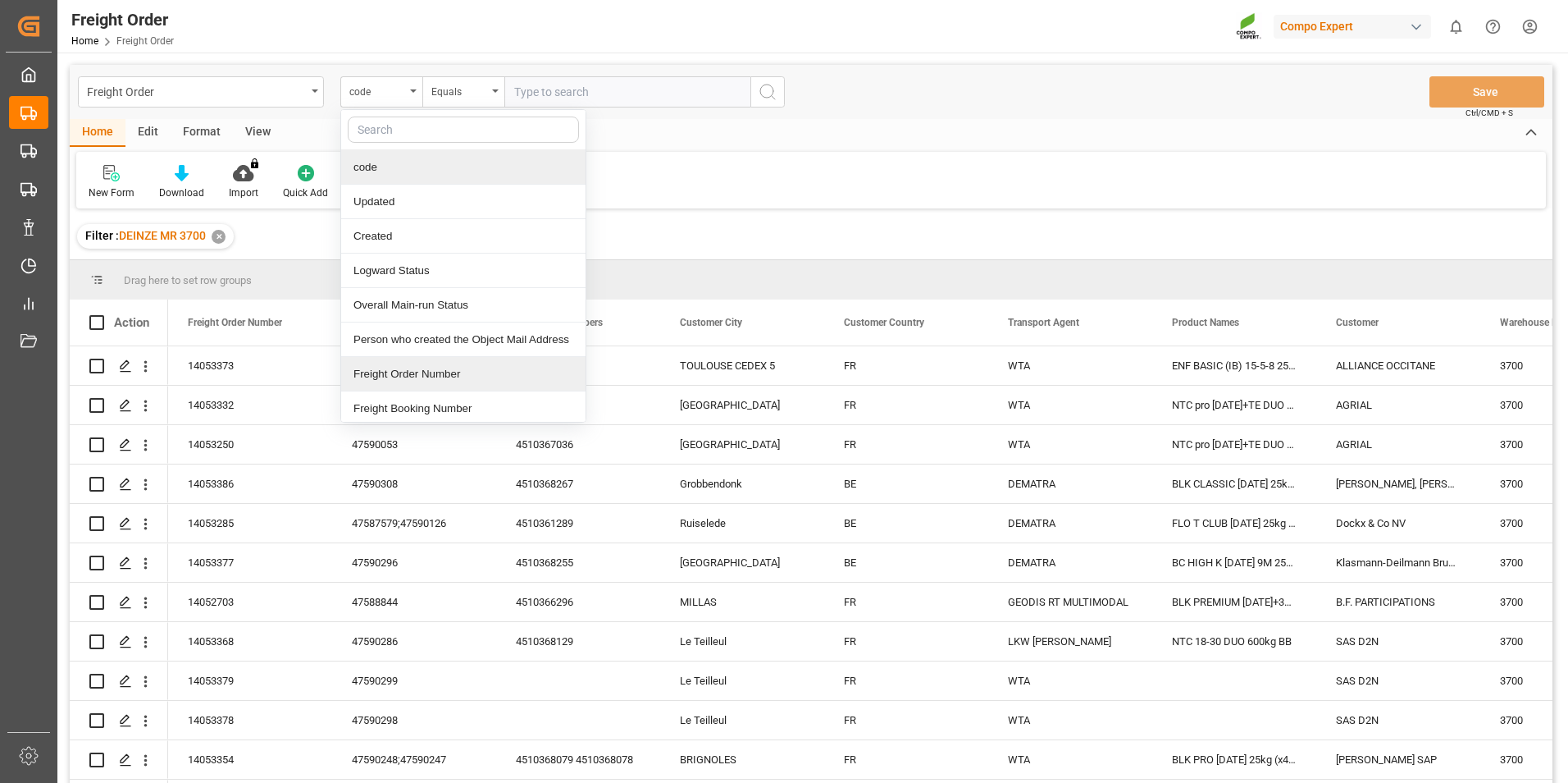
click at [392, 370] on div "Freight Order Number" at bounding box center [463, 375] width 245 height 35
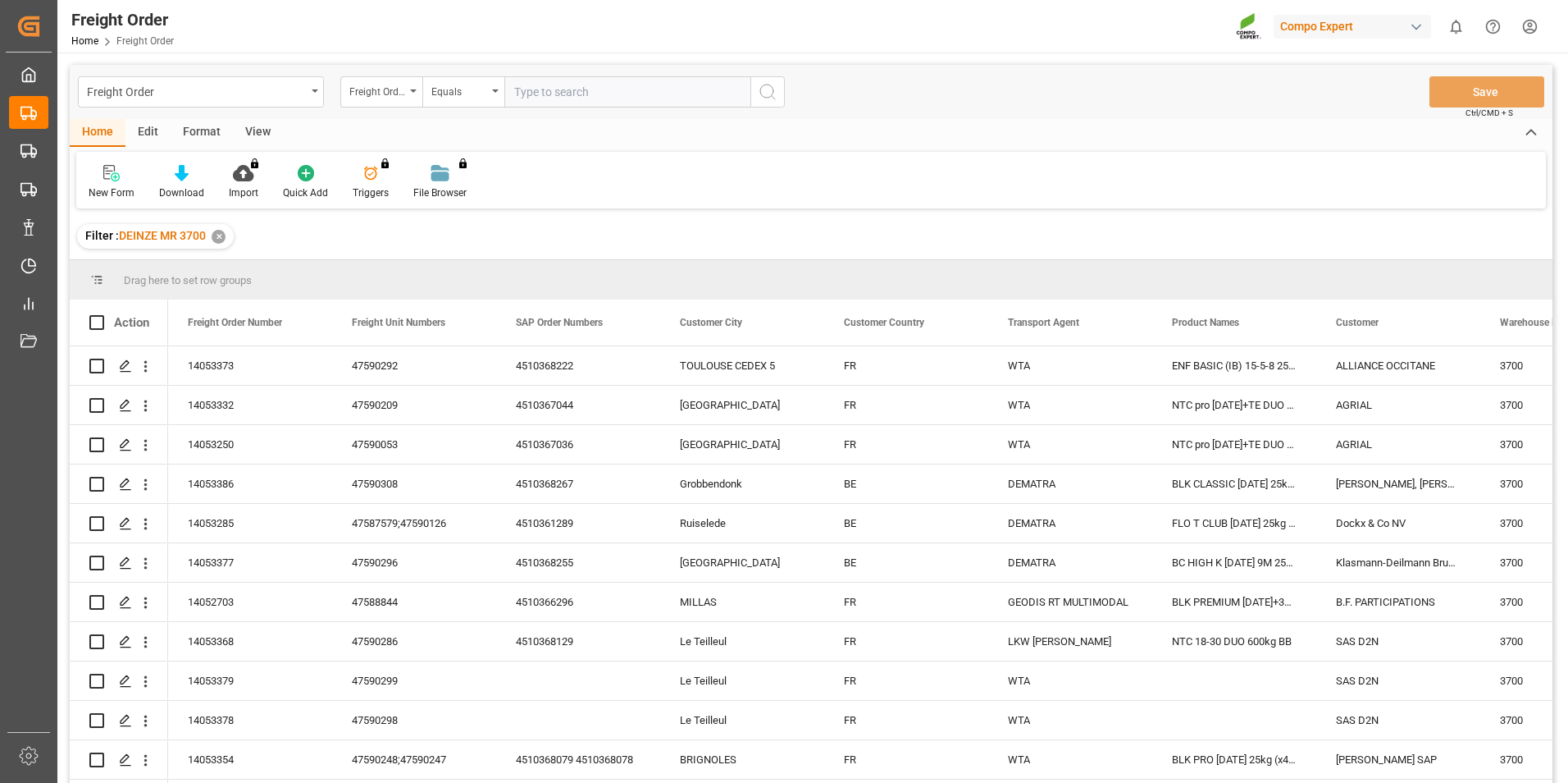
click at [530, 95] on input "text" at bounding box center [627, 92] width 246 height 31
type input "14052729"
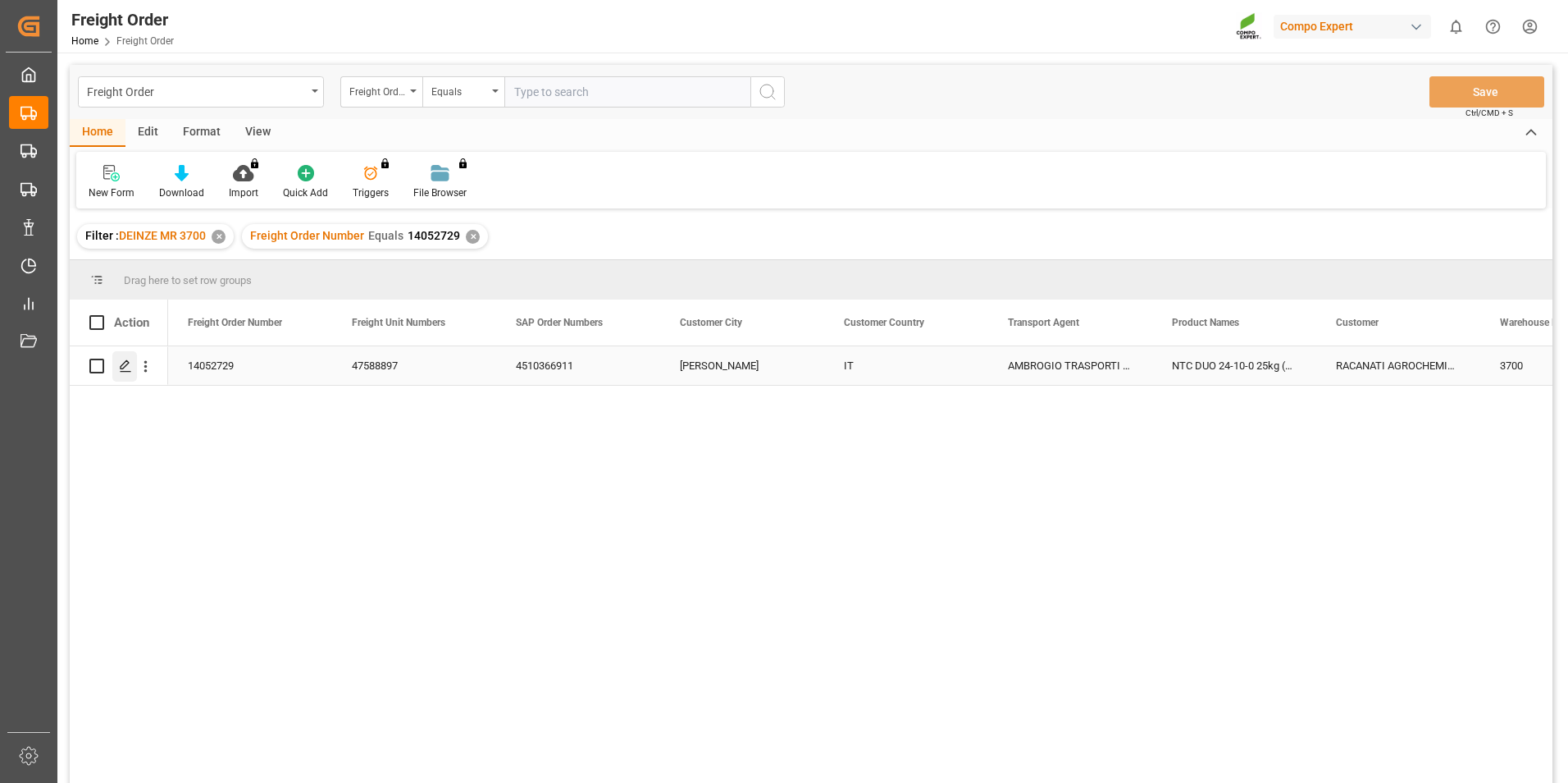
click at [128, 368] on icon "Press SPACE to select this row." at bounding box center [125, 366] width 13 height 13
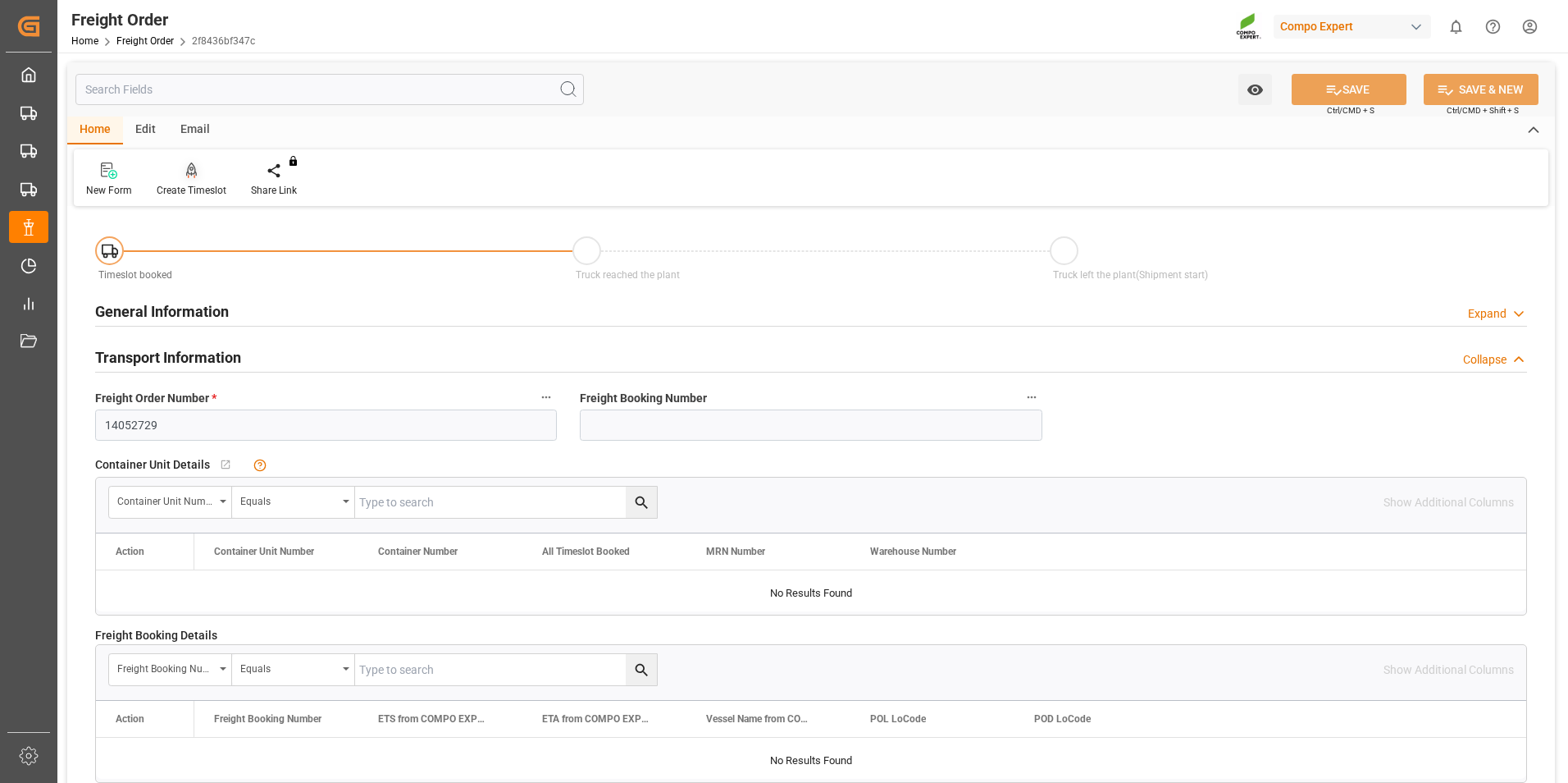
click at [194, 171] on icon at bounding box center [192, 169] width 11 height 14
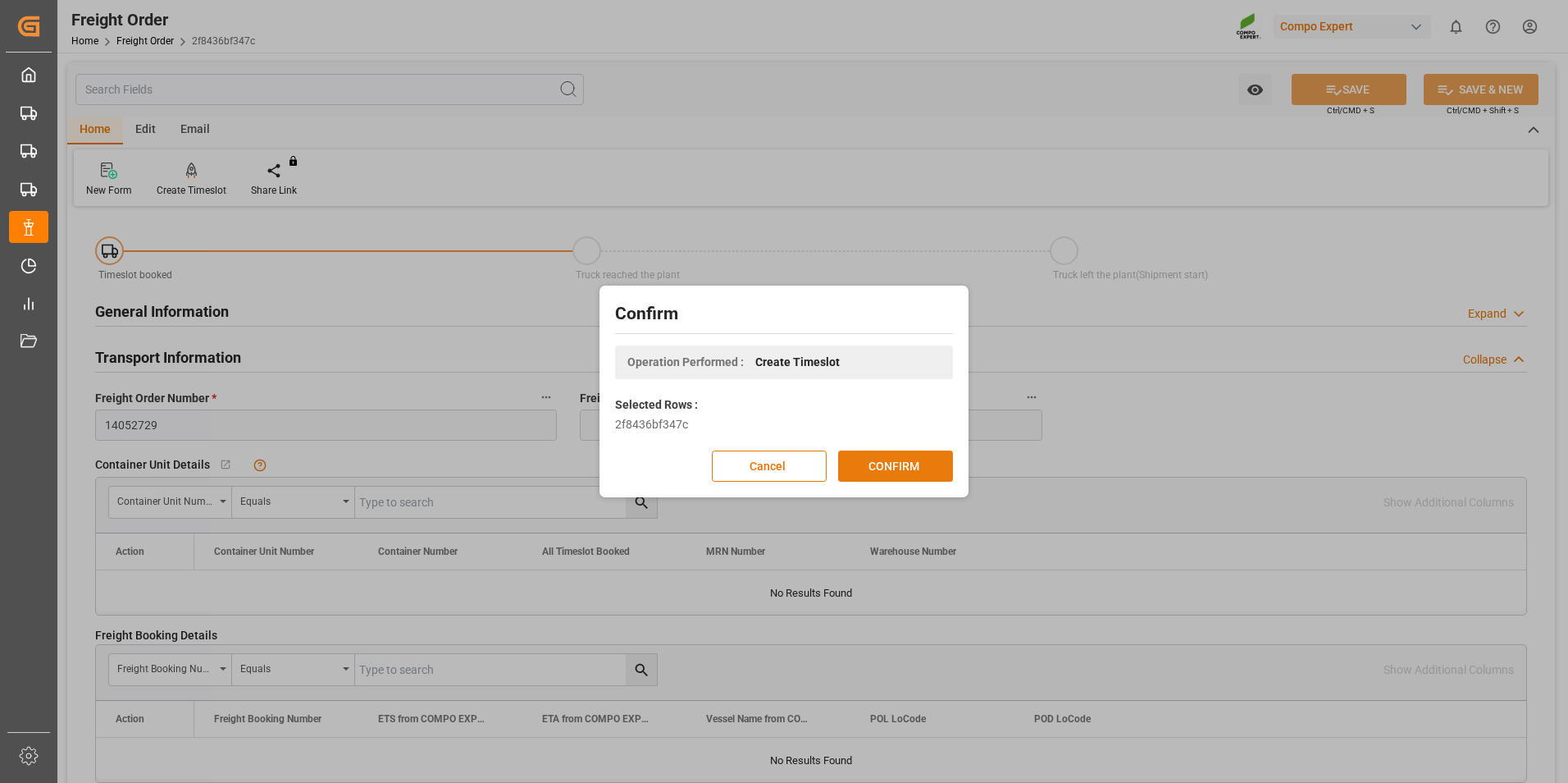
click at [904, 464] on button "CONFIRM" at bounding box center [896, 466] width 115 height 31
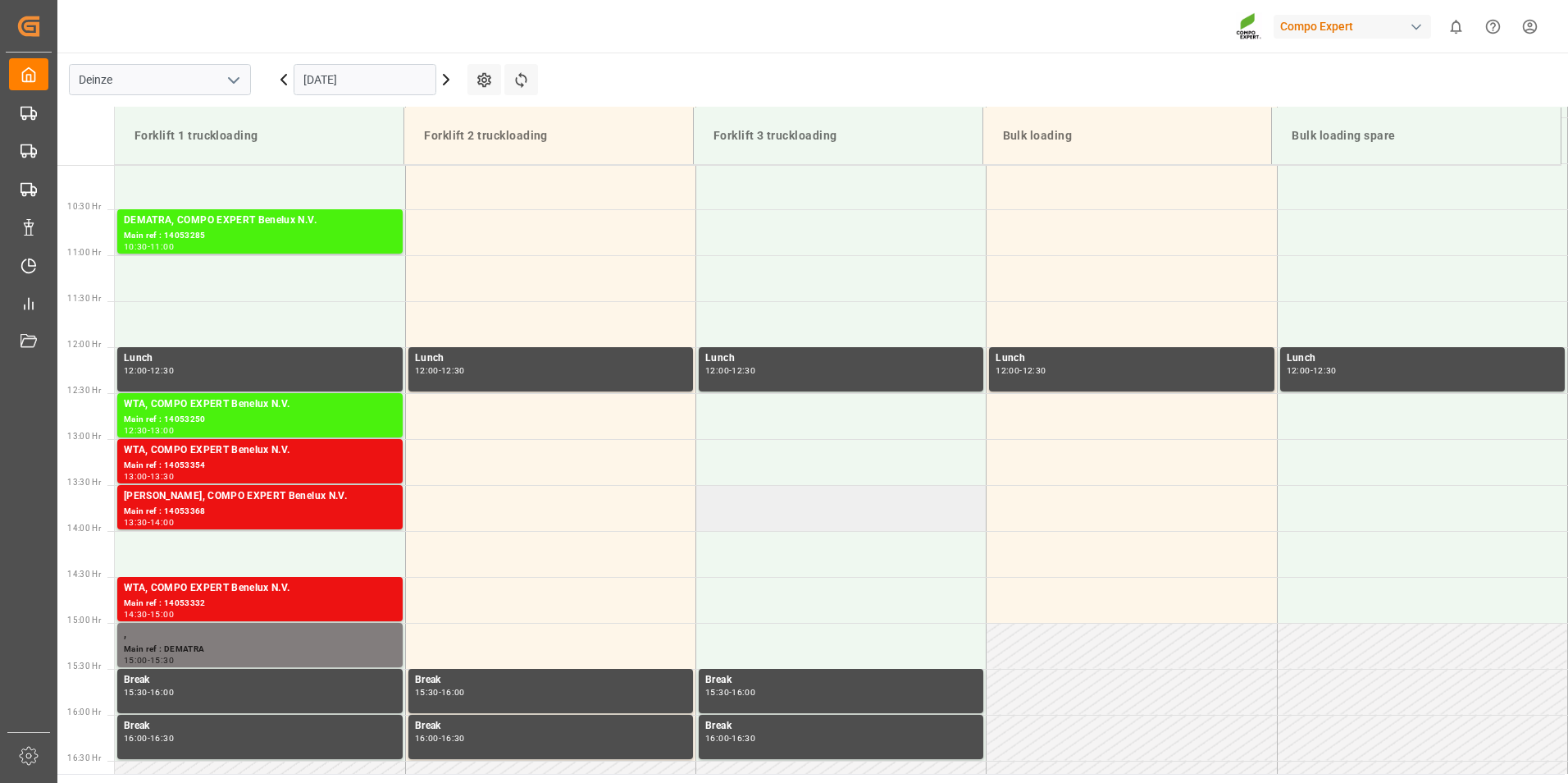
scroll to position [1000, 0]
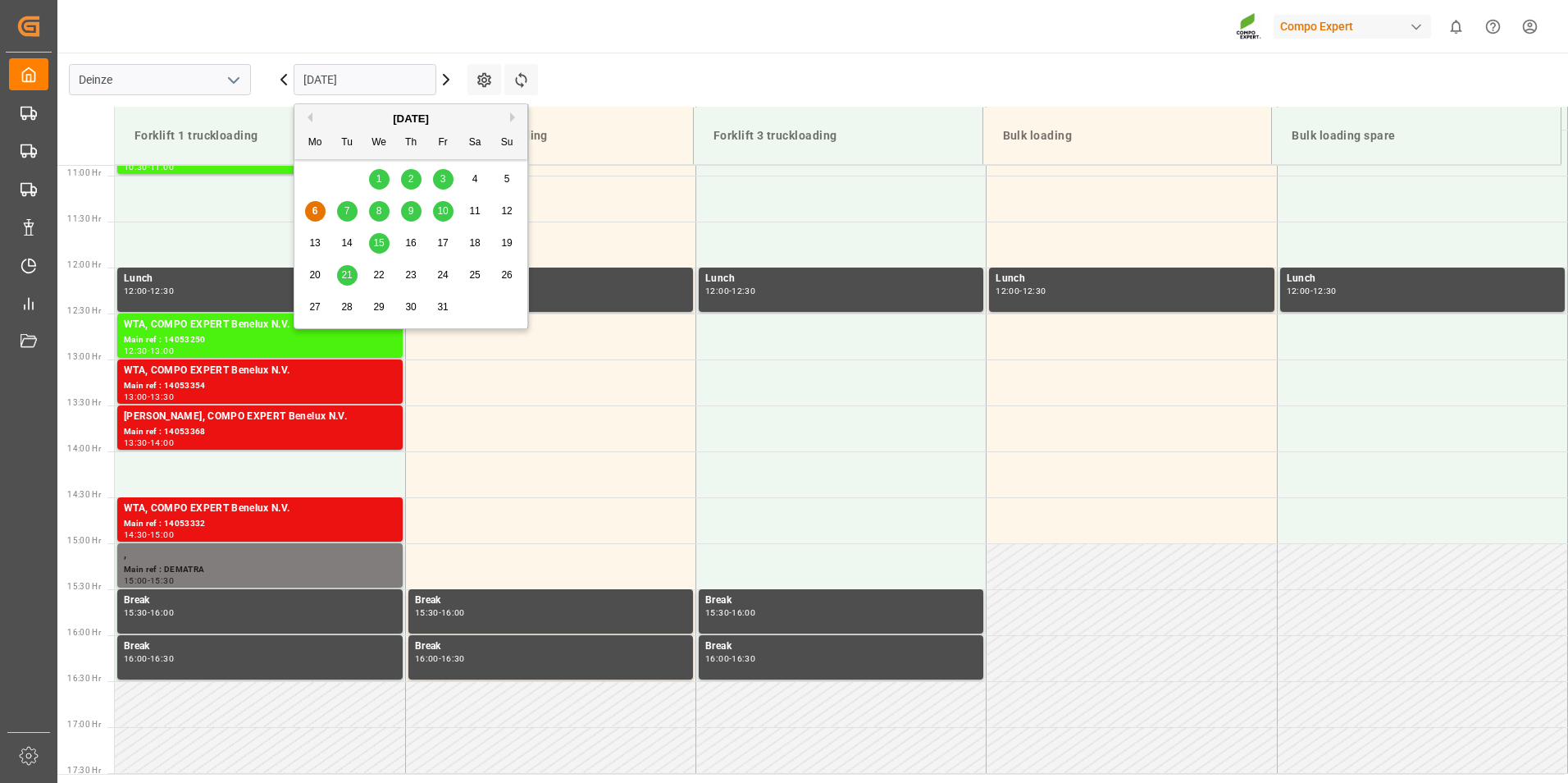
click at [369, 78] on input "[DATE]" at bounding box center [365, 79] width 143 height 31
click at [349, 213] on span "7" at bounding box center [347, 210] width 6 height 11
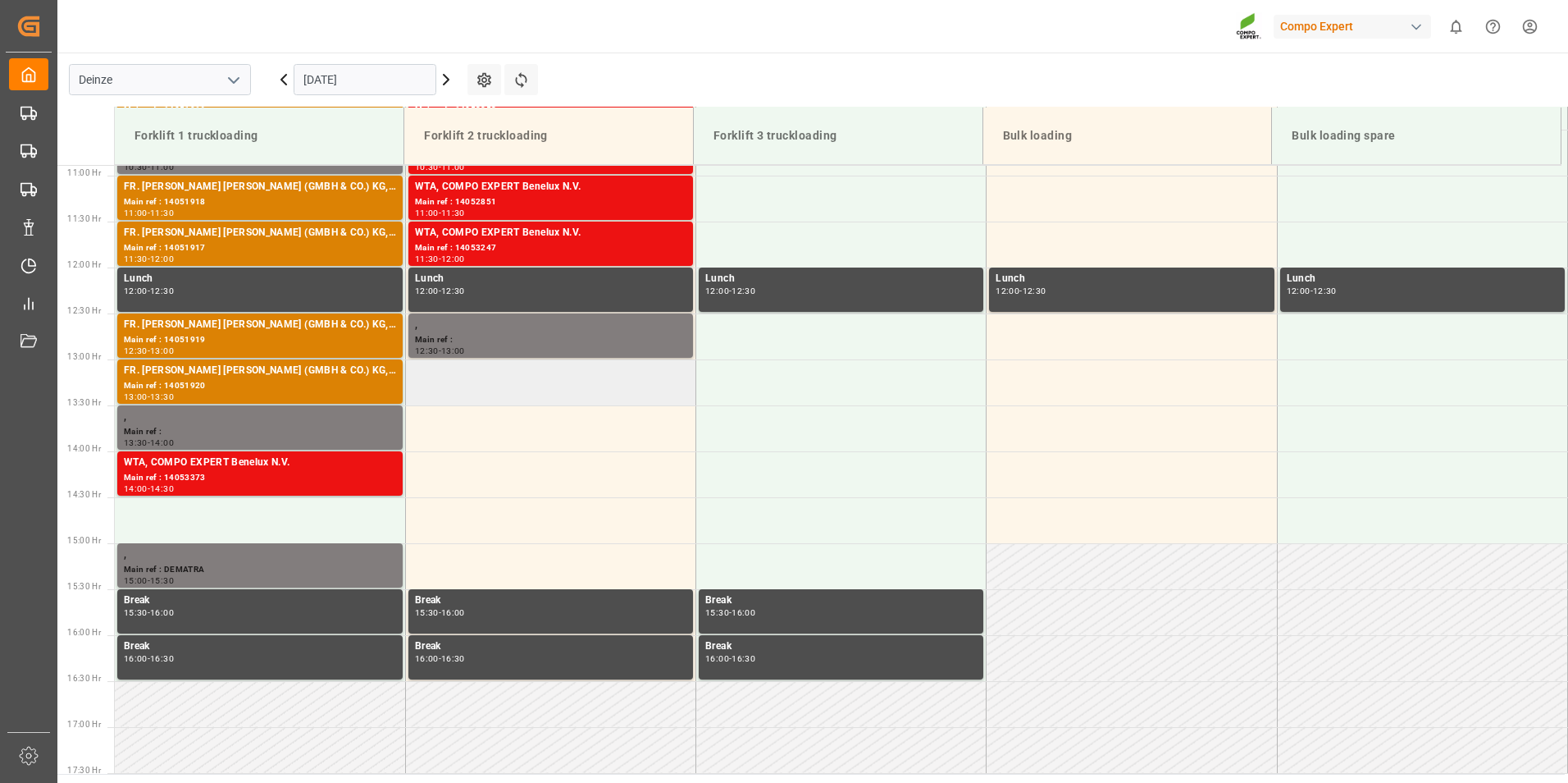
click at [430, 388] on td at bounding box center [549, 382] width 290 height 46
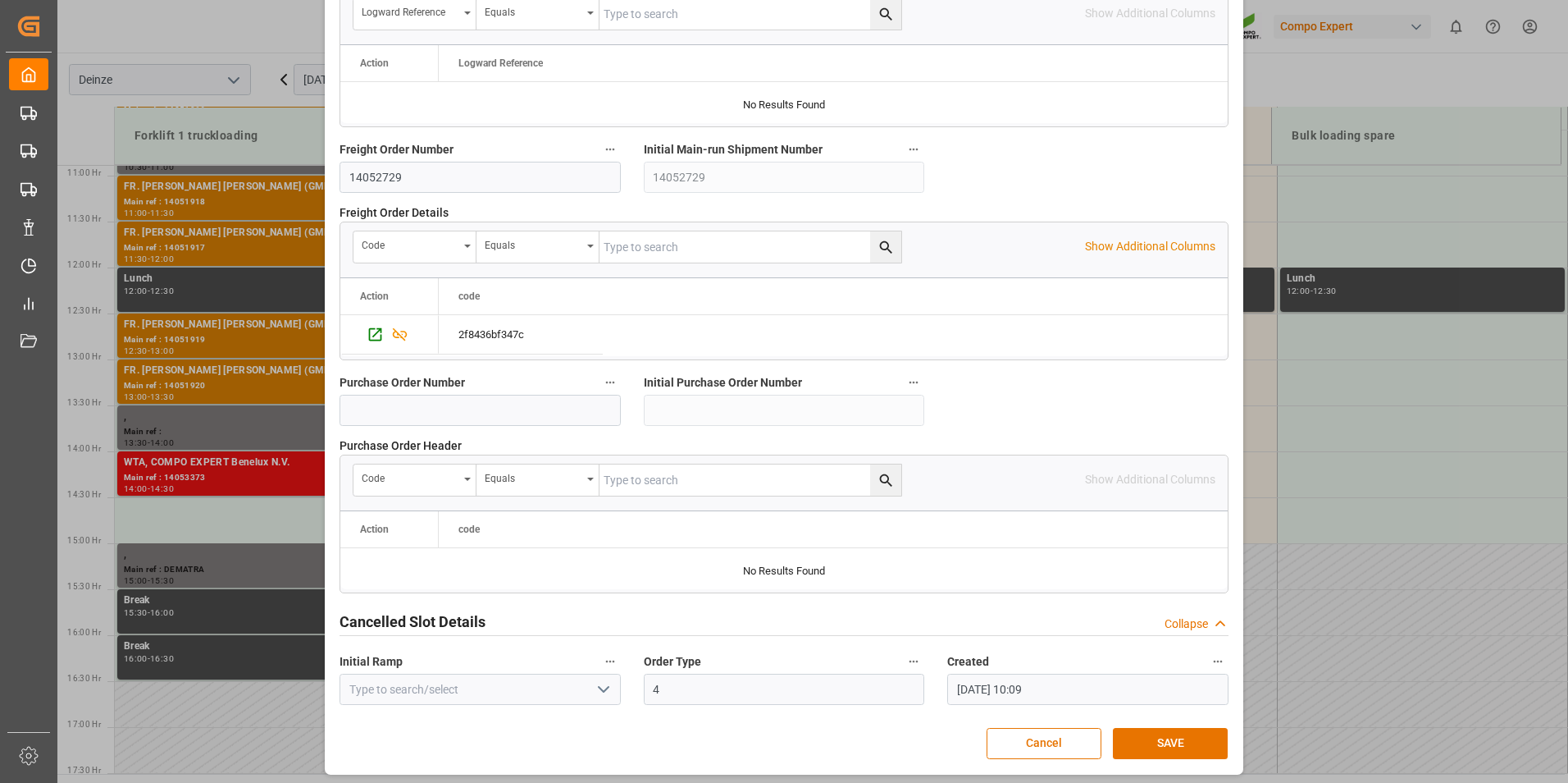
scroll to position [1494, 0]
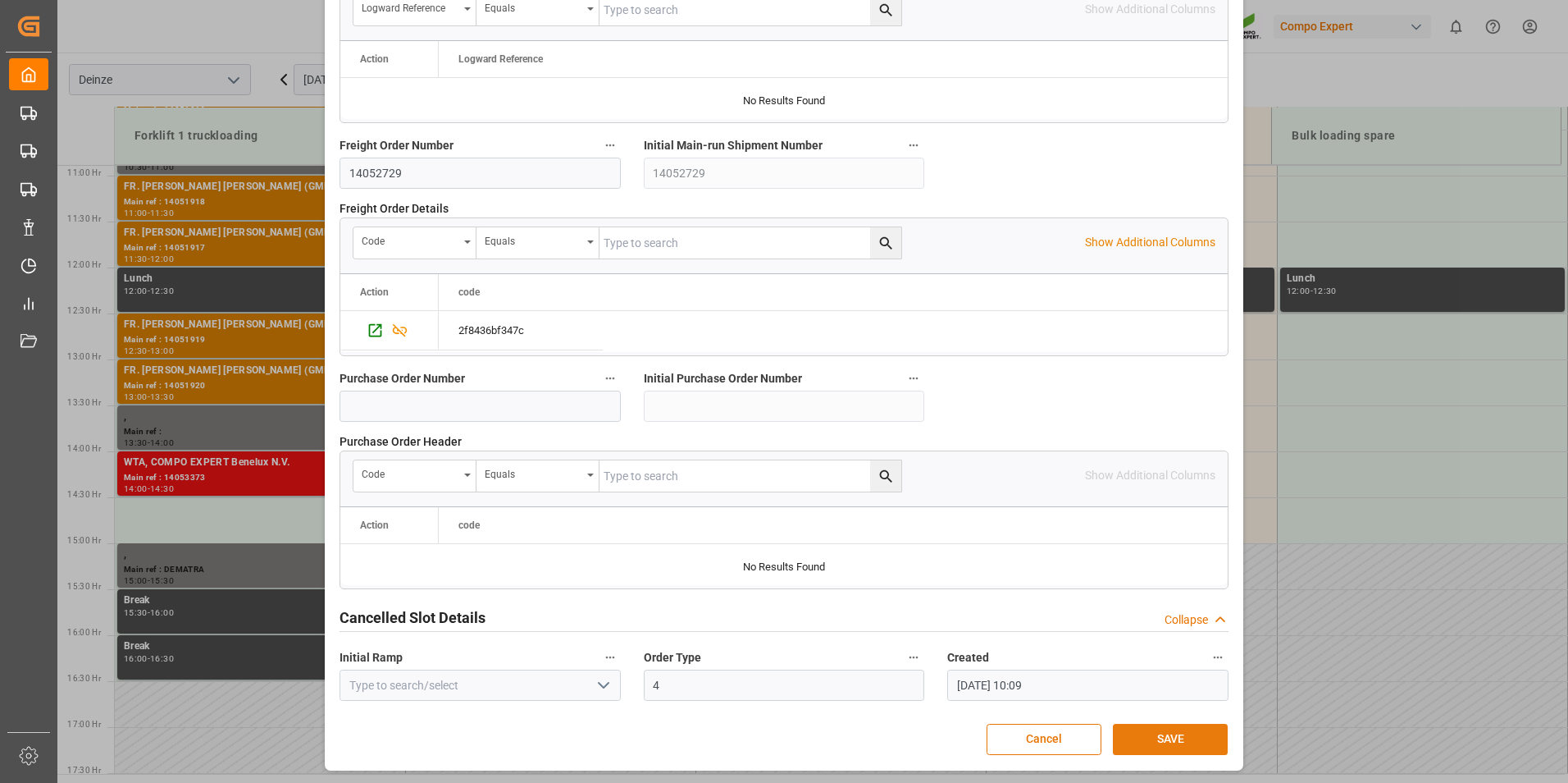
click at [1168, 732] on button "SAVE" at bounding box center [1170, 739] width 115 height 31
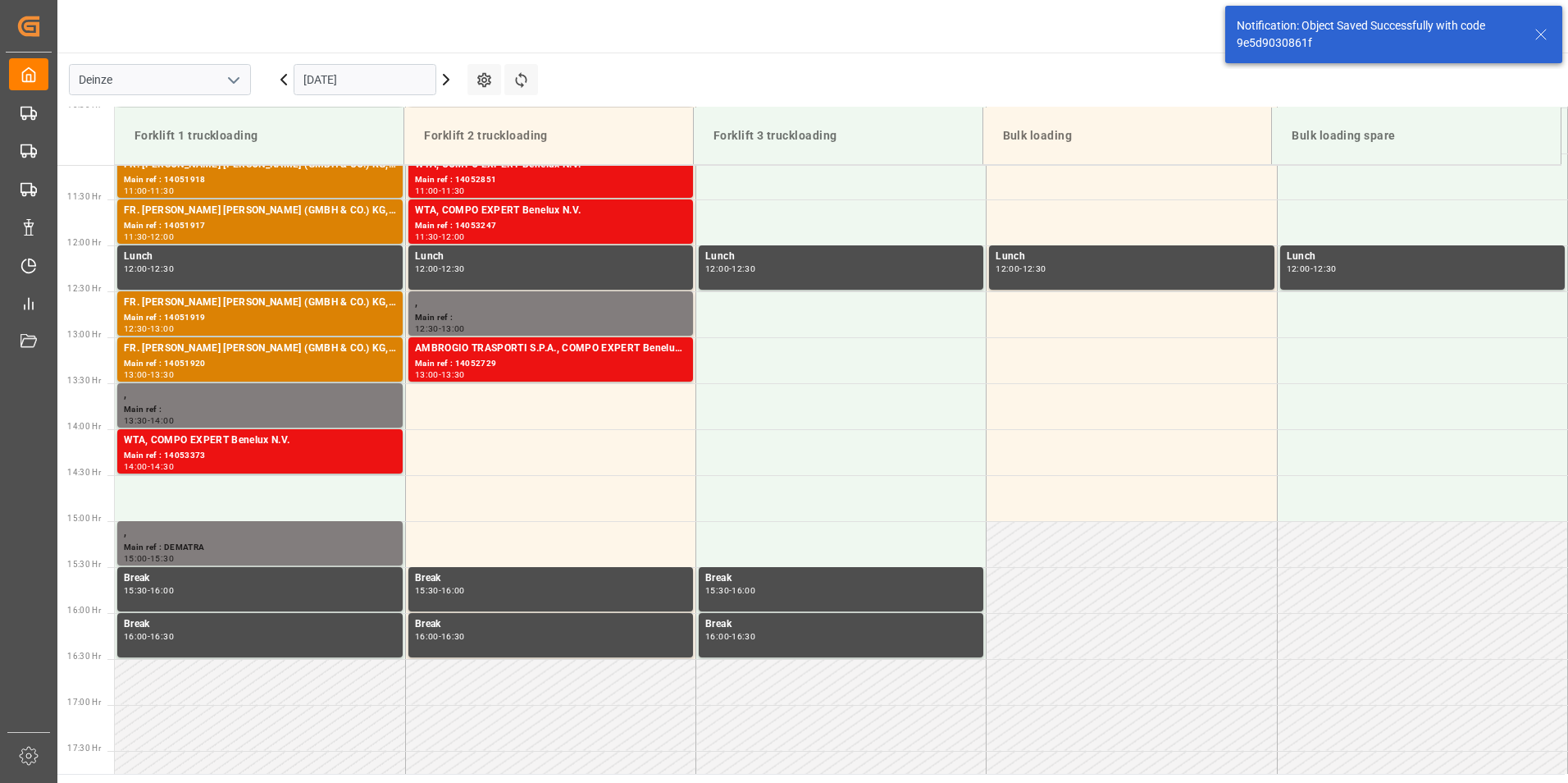
scroll to position [1092, 0]
